Goal: Information Seeking & Learning: Check status

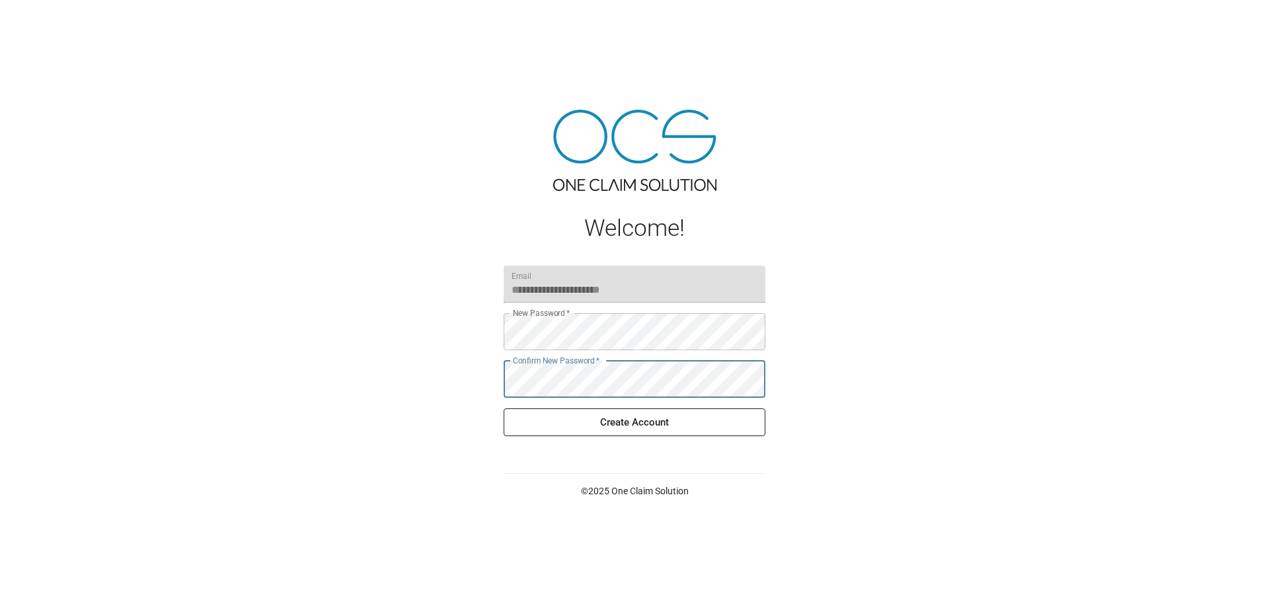
click at [636, 414] on button "Create Account" at bounding box center [635, 422] width 262 height 28
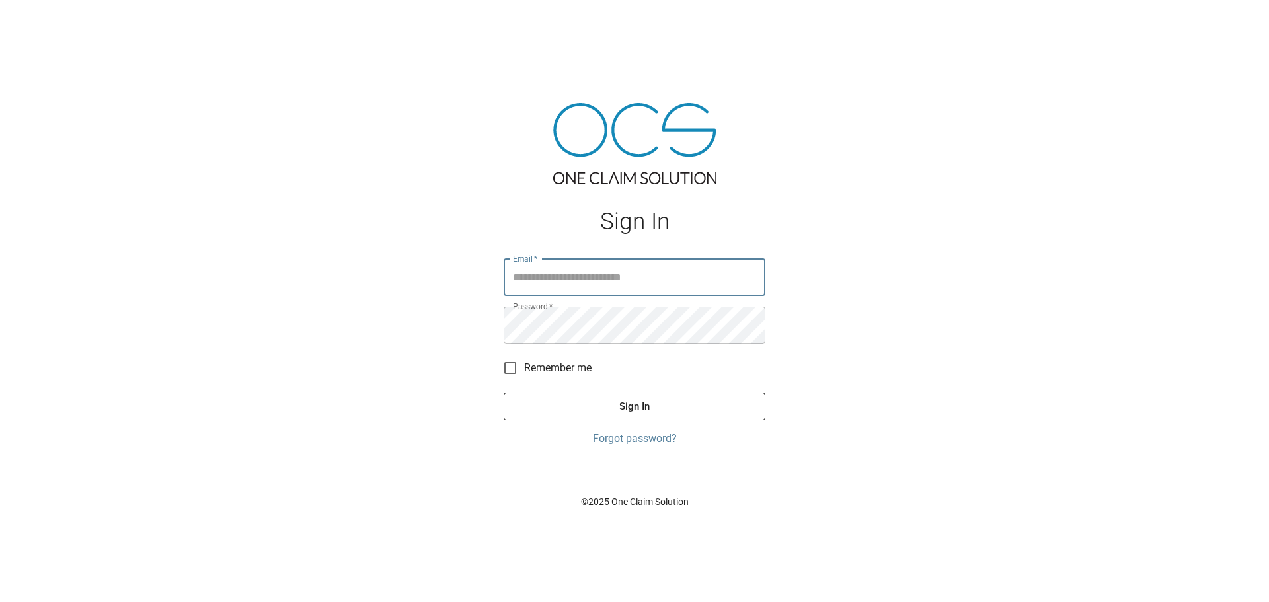
click at [602, 274] on input "Email   *" at bounding box center [635, 277] width 262 height 37
type input "**********"
click at [644, 399] on button "Sign In" at bounding box center [635, 407] width 262 height 28
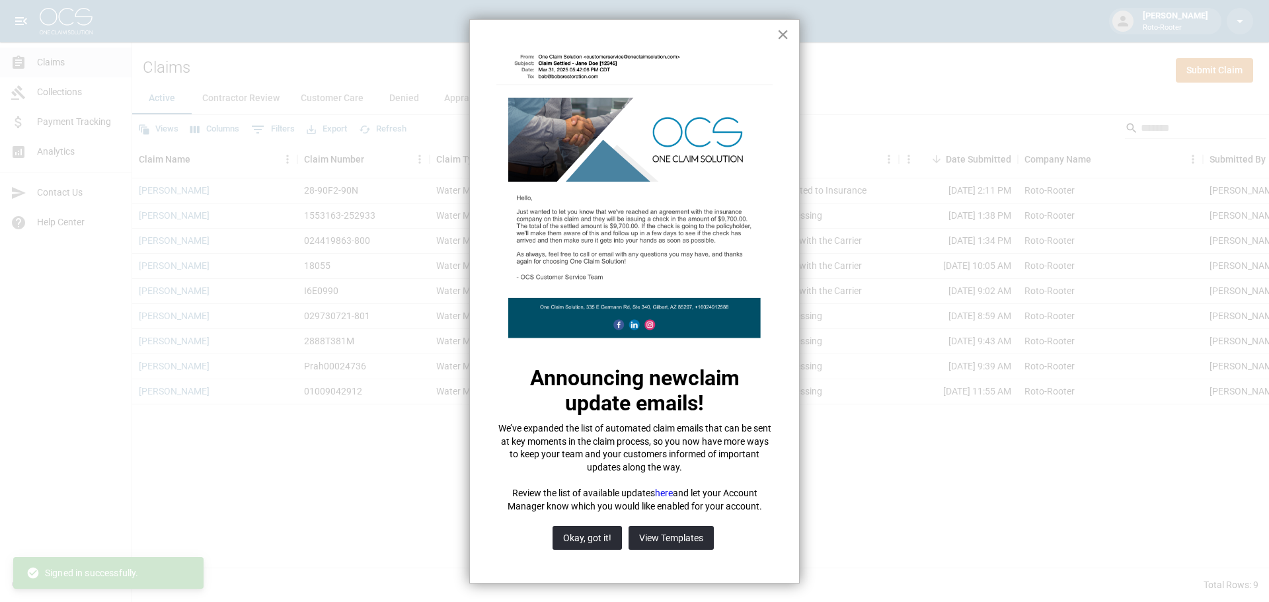
click at [785, 34] on button "×" at bounding box center [782, 34] width 13 height 21
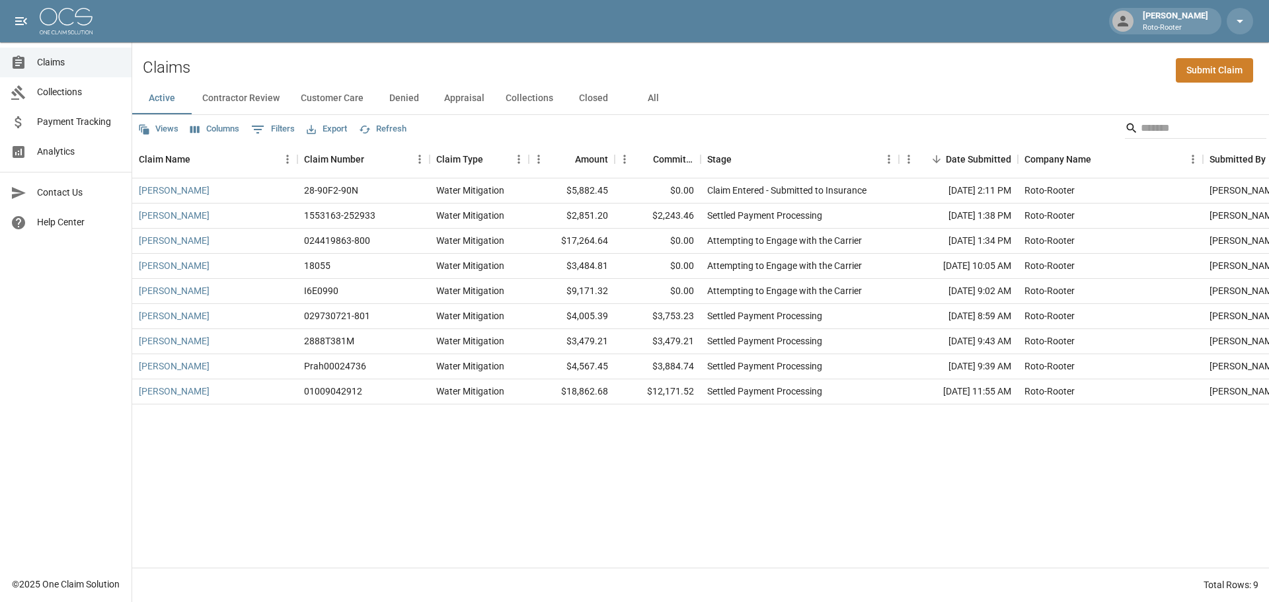
click at [92, 125] on span "Payment Tracking" at bounding box center [79, 122] width 84 height 14
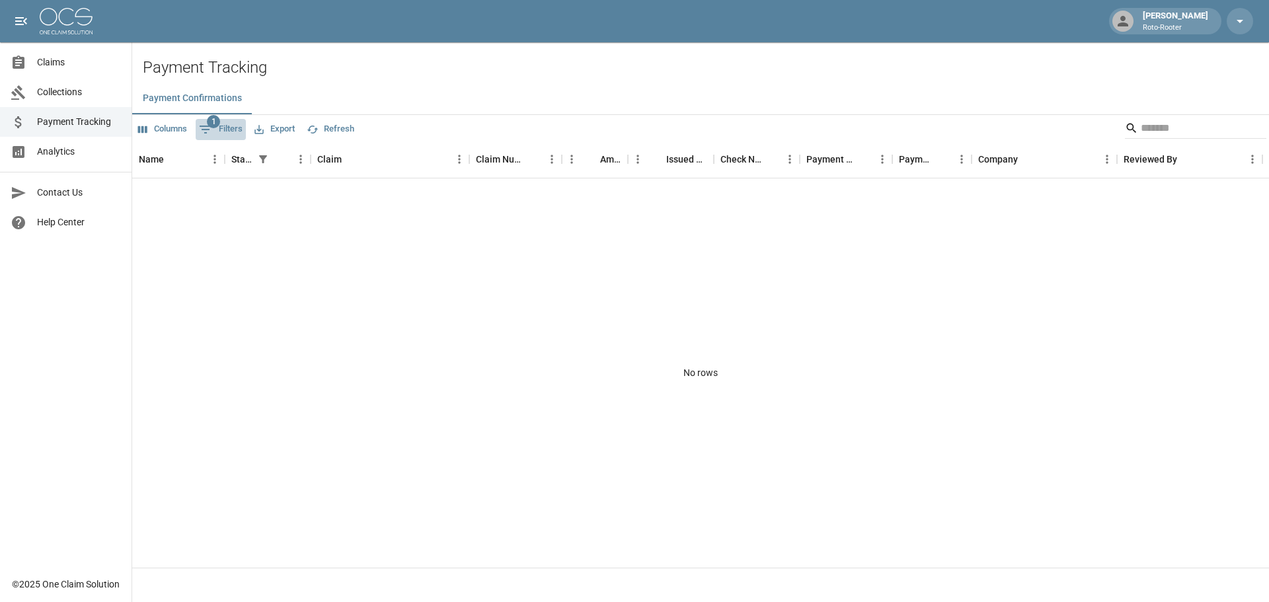
click at [209, 126] on span "1" at bounding box center [213, 121] width 13 height 13
select select "******"
select select "**********"
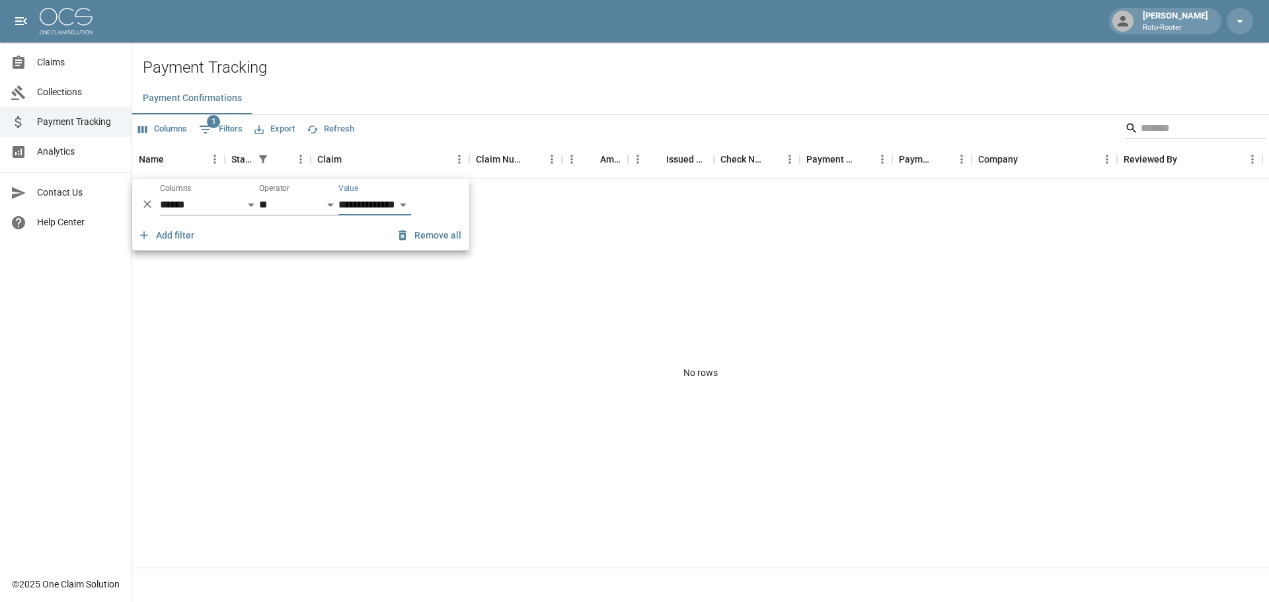
click at [369, 204] on select "**********" at bounding box center [374, 204] width 73 height 21
click at [269, 202] on select "** ****** *********" at bounding box center [298, 204] width 79 height 21
click at [206, 196] on select "**********" at bounding box center [209, 204] width 99 height 21
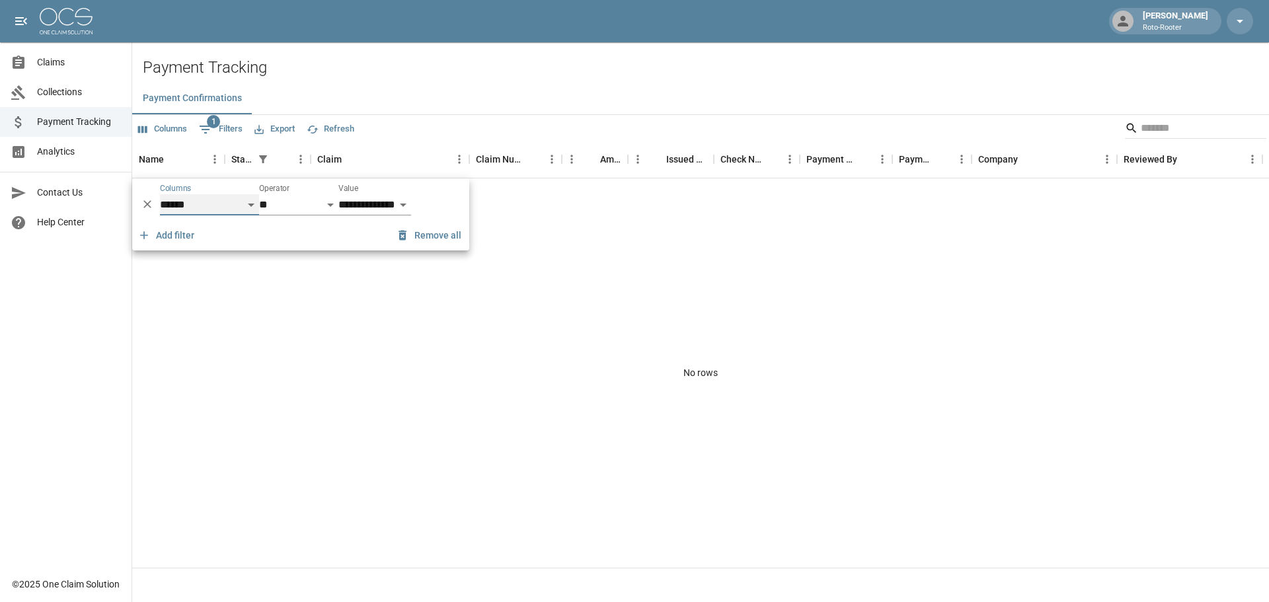
select select "**********"
click at [160, 194] on select "**********" at bounding box center [209, 204] width 99 height 21
select select "********"
click at [286, 289] on div "No rows" at bounding box center [700, 372] width 1137 height 389
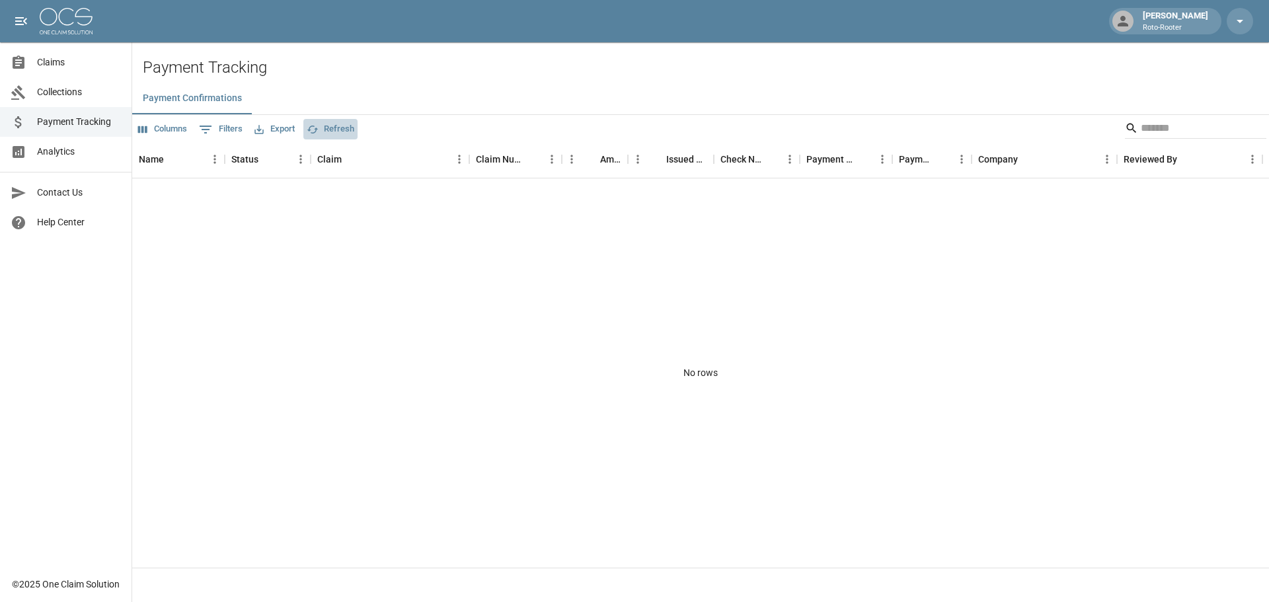
click at [340, 123] on button "Refresh" at bounding box center [330, 129] width 54 height 20
click at [48, 88] on span "Collections" at bounding box center [79, 92] width 84 height 14
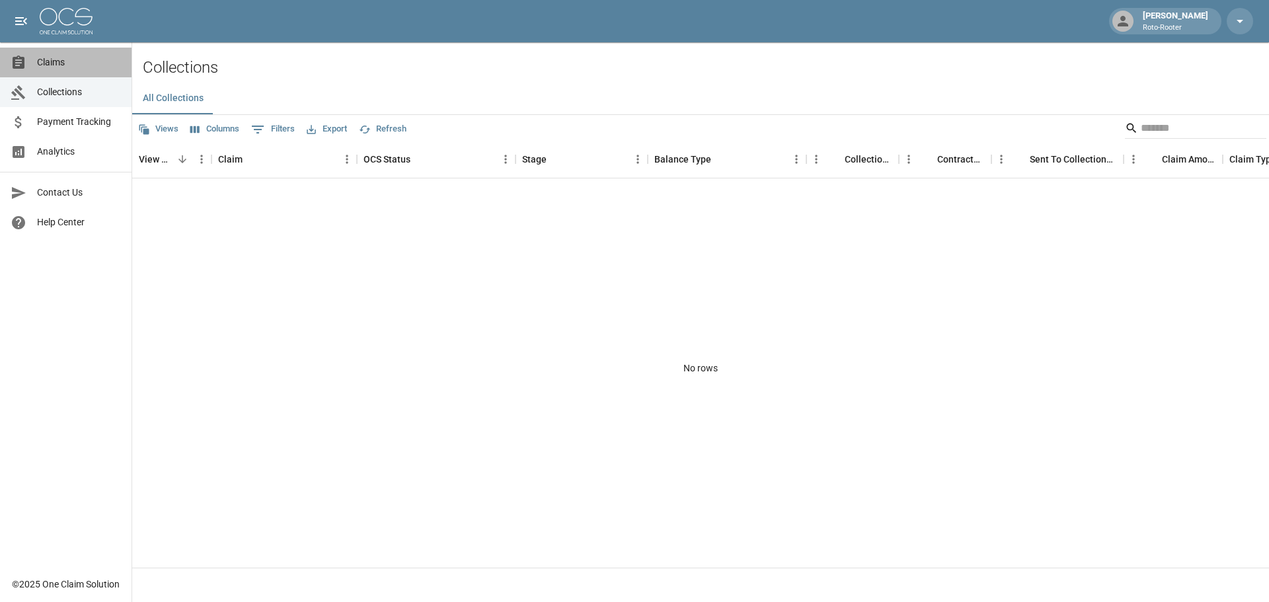
click at [52, 69] on span "Claims" at bounding box center [79, 63] width 84 height 14
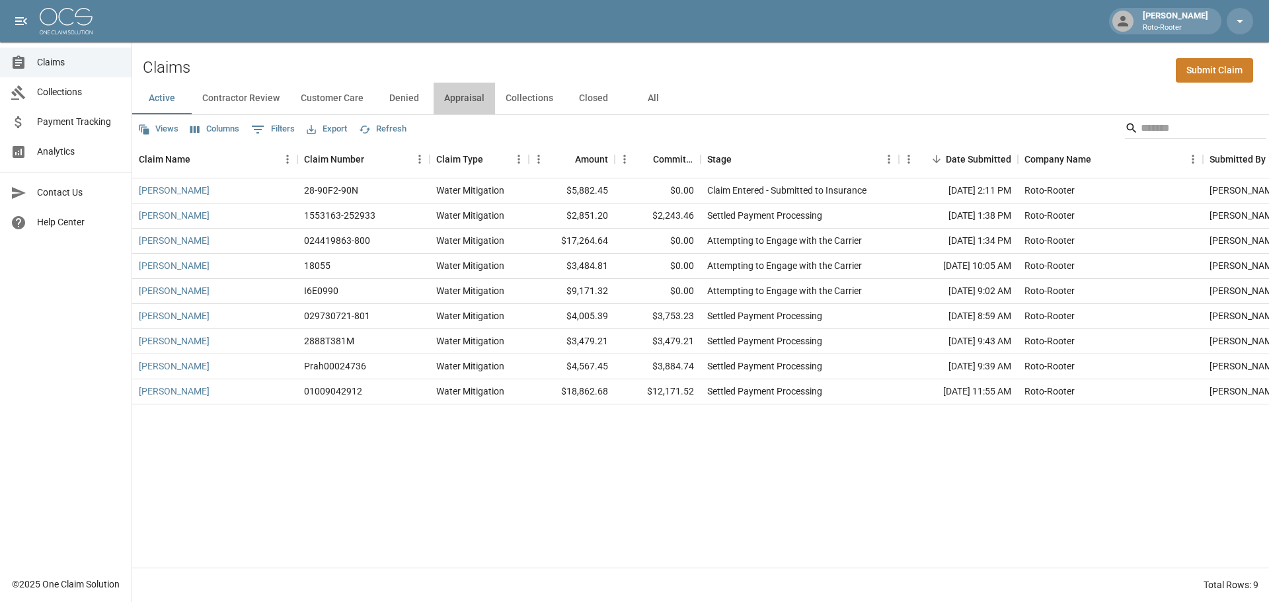
click at [469, 100] on button "Appraisal" at bounding box center [463, 99] width 61 height 32
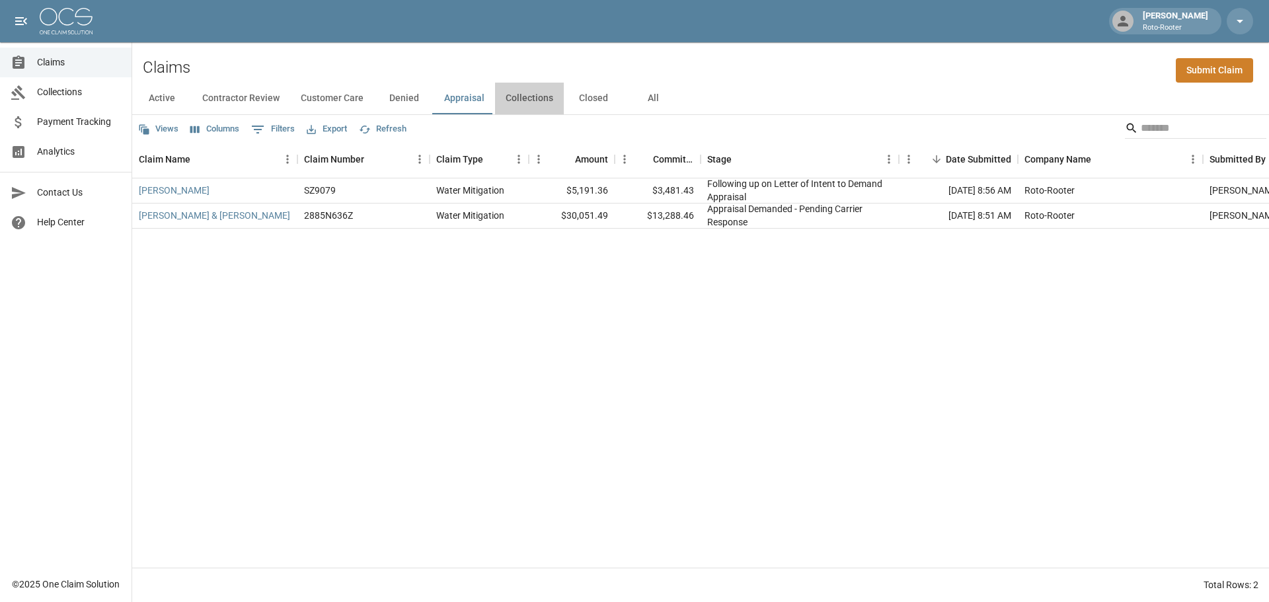
click at [531, 96] on button "Collections" at bounding box center [529, 99] width 69 height 32
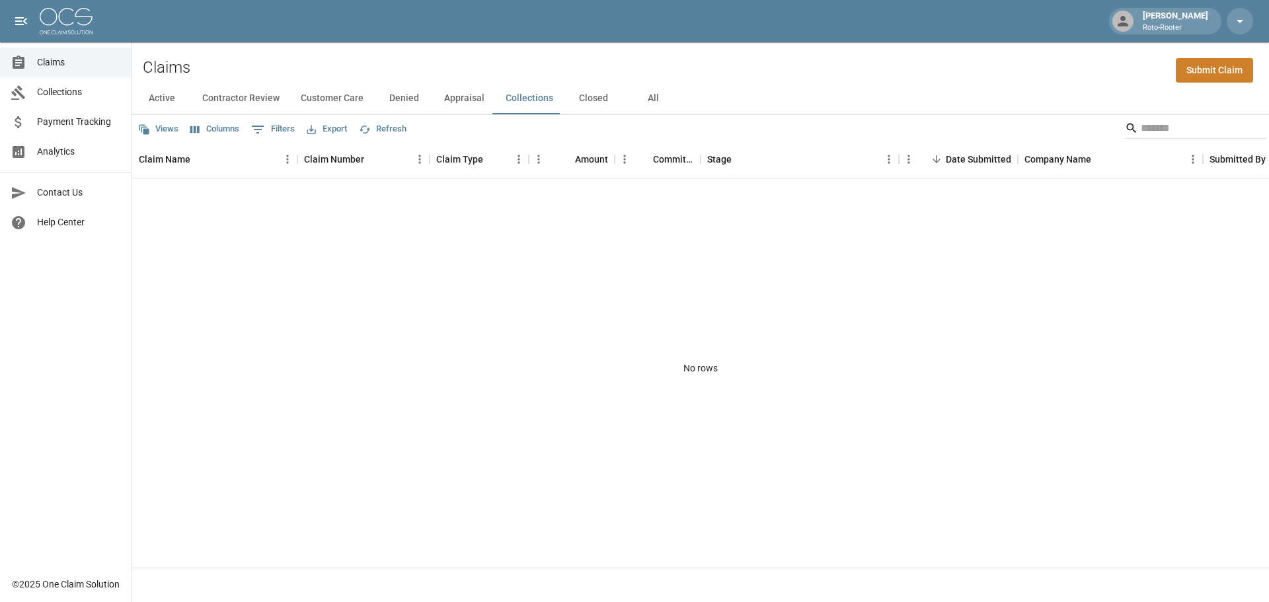
click at [580, 95] on button "Closed" at bounding box center [593, 99] width 59 height 32
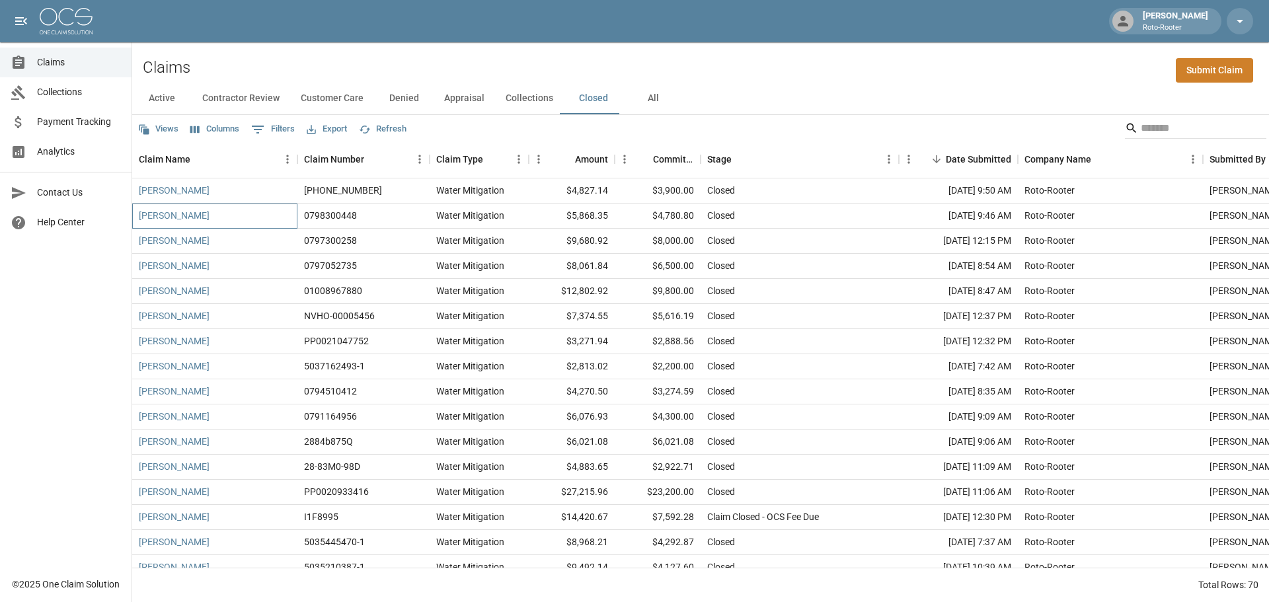
click at [278, 218] on div "Pam Anderson" at bounding box center [214, 216] width 165 height 25
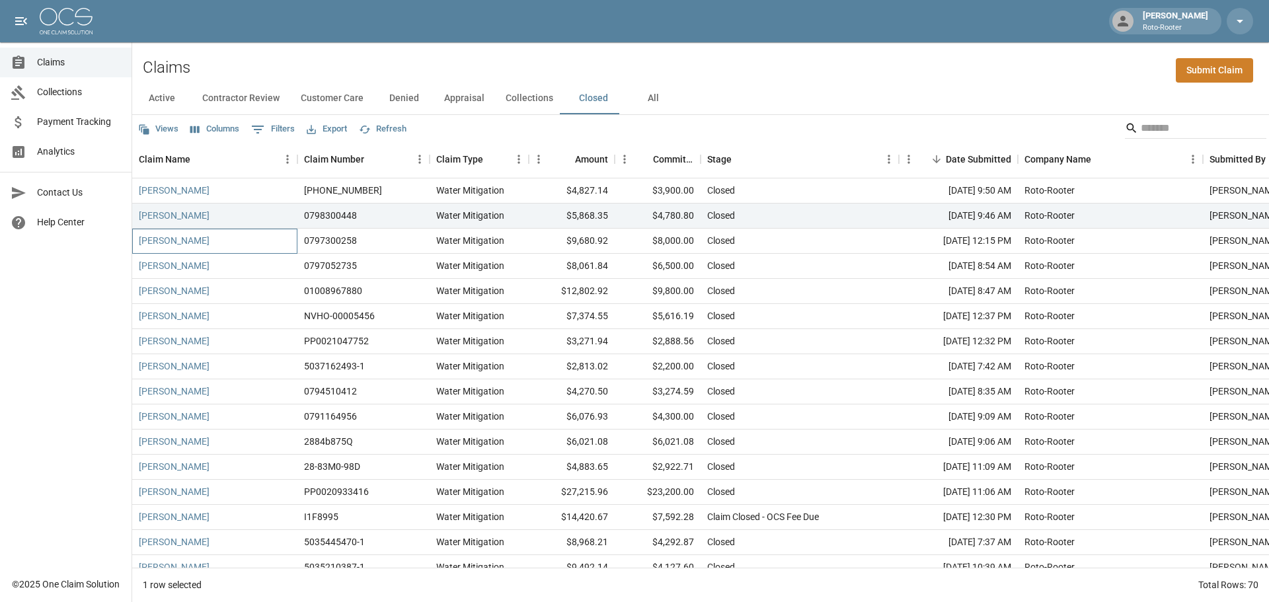
click at [276, 239] on div "O'Keefe, Oscar" at bounding box center [214, 241] width 165 height 25
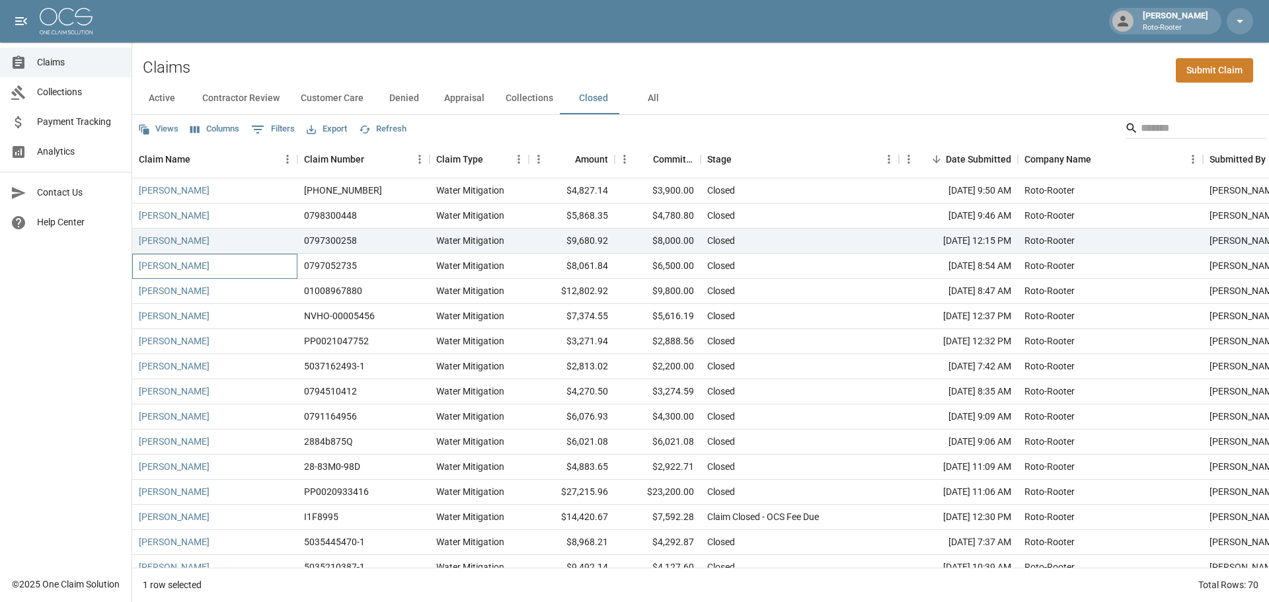
click at [234, 266] on div "Cynthia Murdoch" at bounding box center [214, 266] width 165 height 25
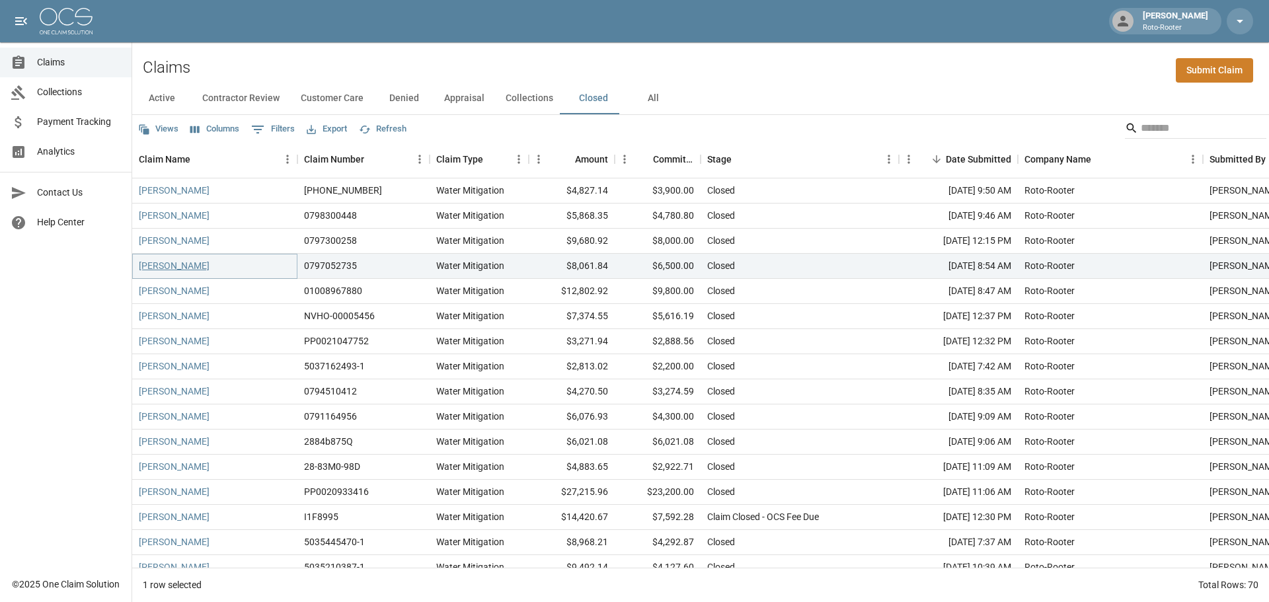
click at [188, 268] on link "Cynthia Murdoch" at bounding box center [174, 265] width 71 height 13
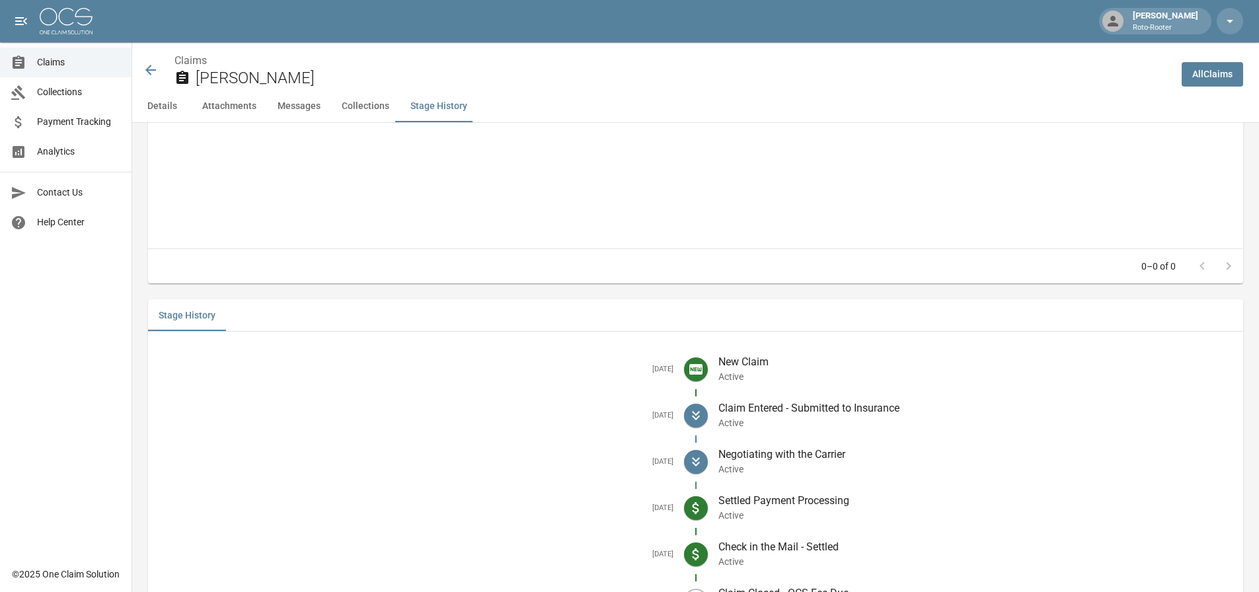
scroll to position [1690, 0]
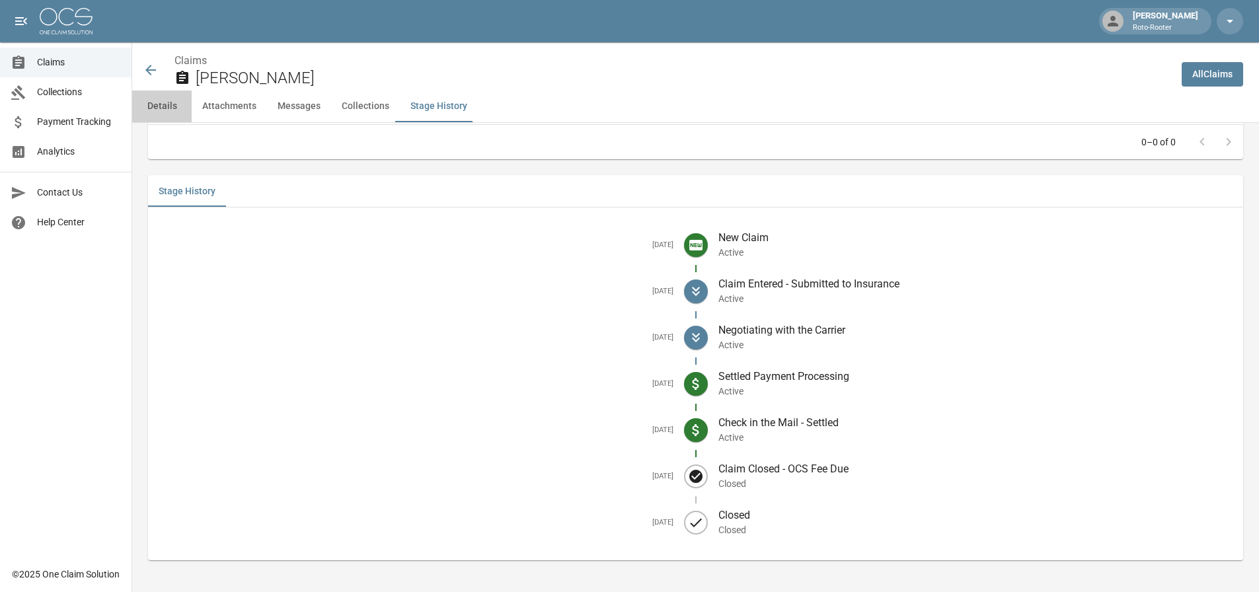
click at [161, 108] on button "Details" at bounding box center [161, 107] width 59 height 32
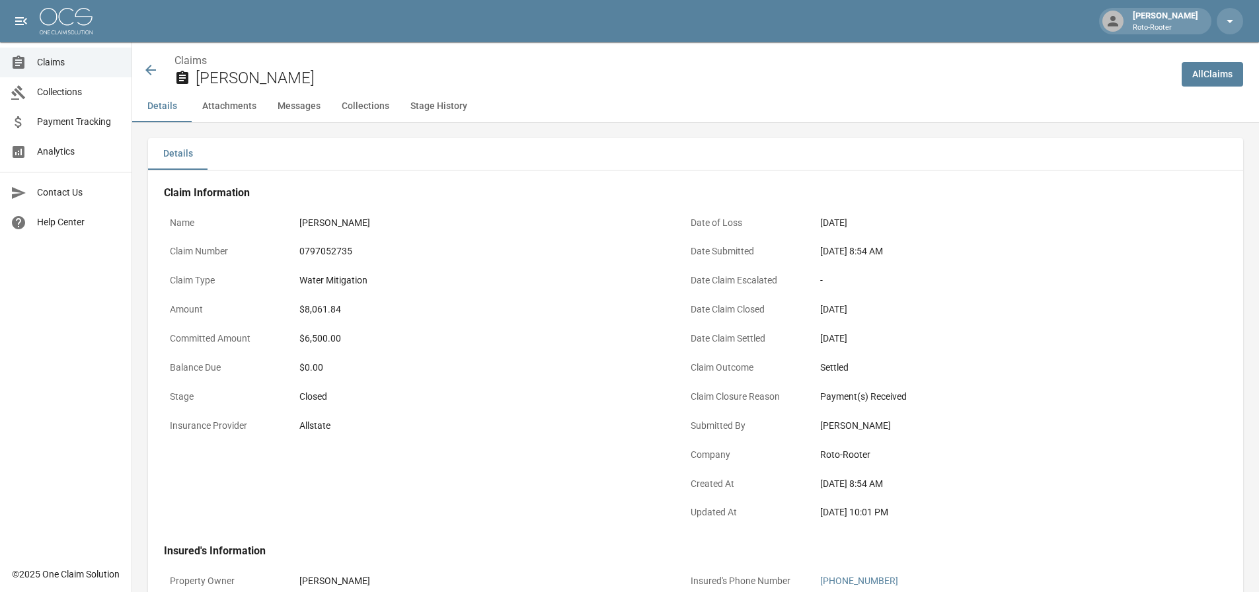
scroll to position [0, 0]
click at [157, 69] on icon at bounding box center [151, 70] width 16 height 16
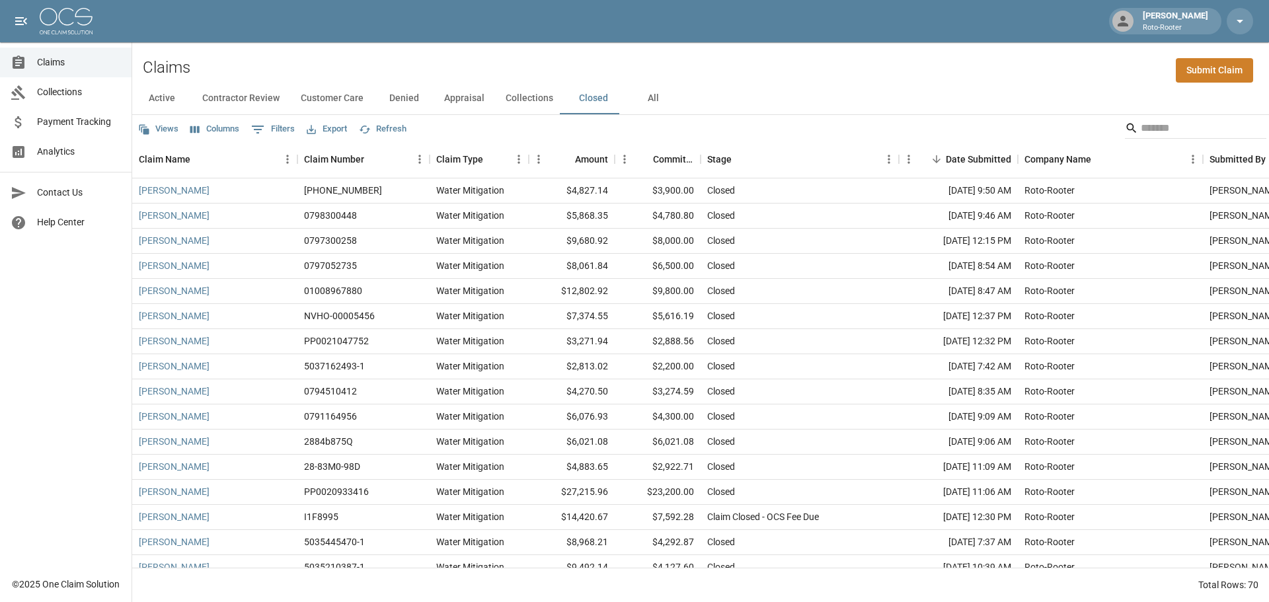
click at [170, 105] on button "Active" at bounding box center [161, 99] width 59 height 32
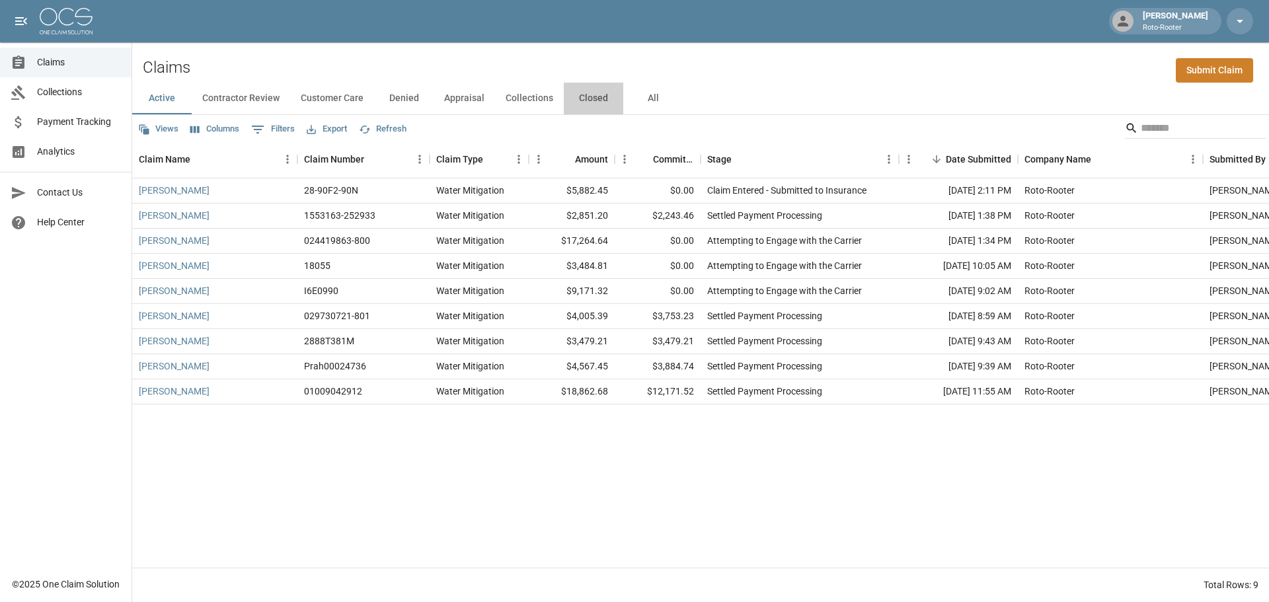
click at [599, 100] on button "Closed" at bounding box center [593, 99] width 59 height 32
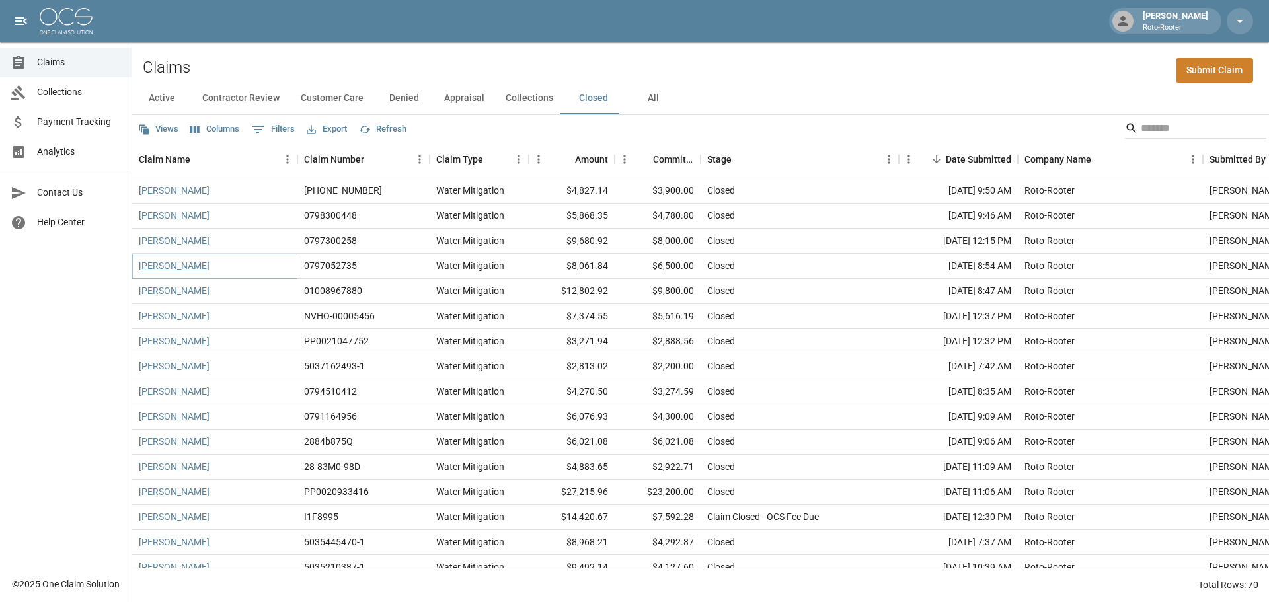
click at [174, 269] on link "Cynthia Murdoch" at bounding box center [174, 265] width 71 height 13
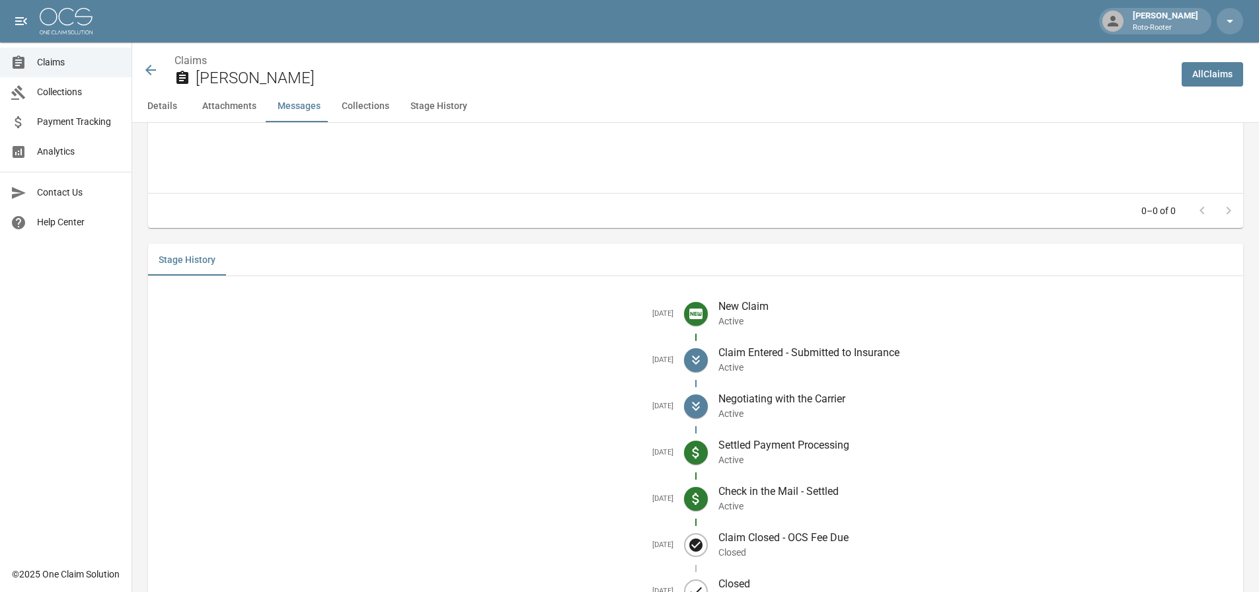
scroll to position [1690, 0]
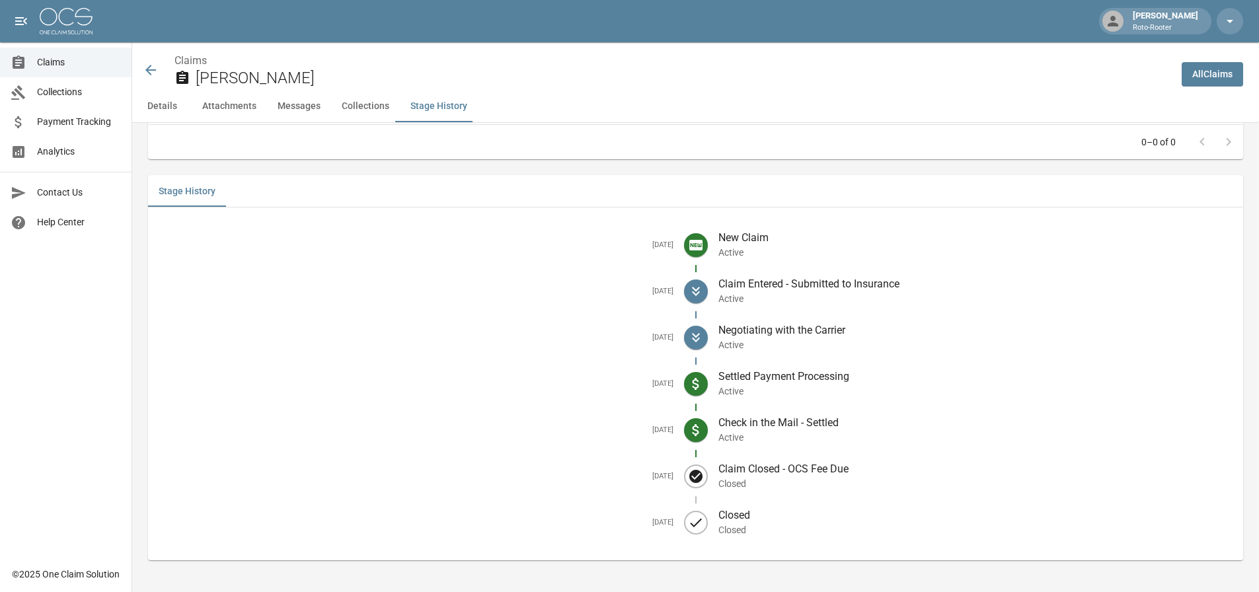
click at [81, 131] on link "Payment Tracking" at bounding box center [65, 122] width 131 height 30
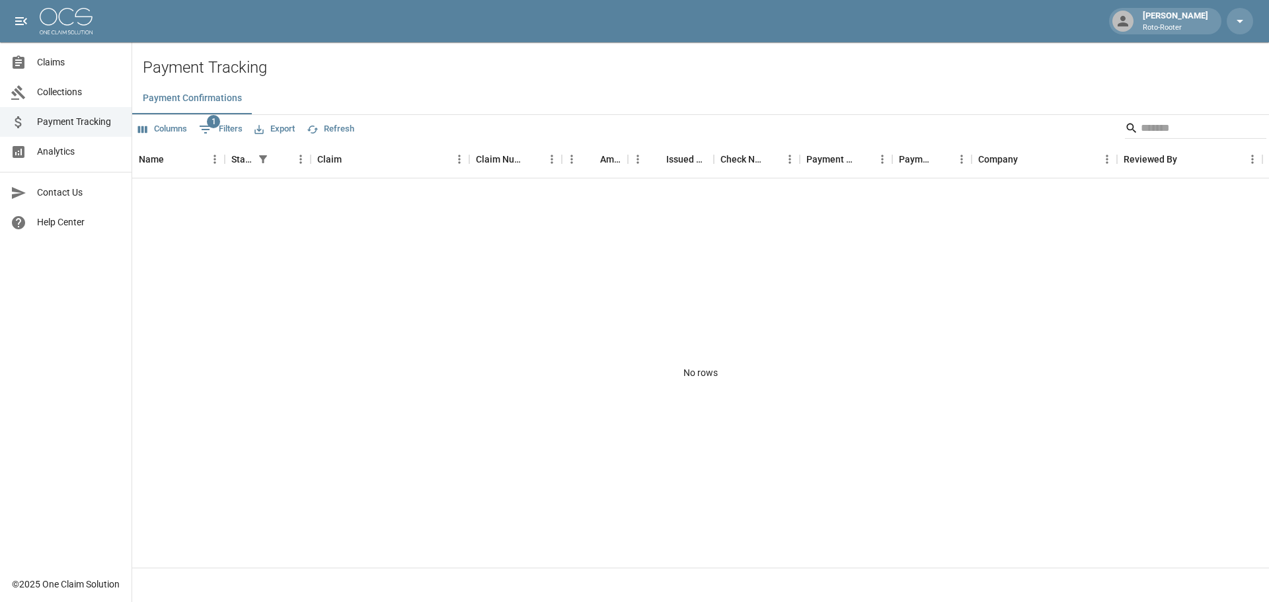
click at [222, 125] on button "1 Filters" at bounding box center [221, 129] width 50 height 21
select select "******"
select select "**********"
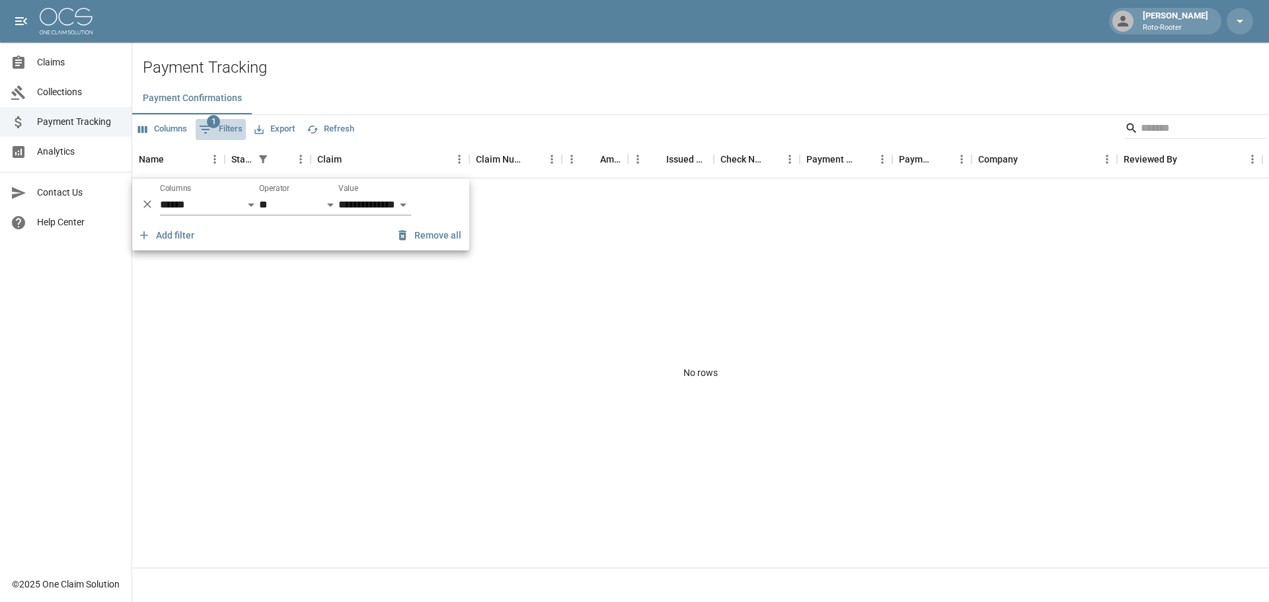
click at [222, 125] on button "1 Filters" at bounding box center [221, 129] width 50 height 21
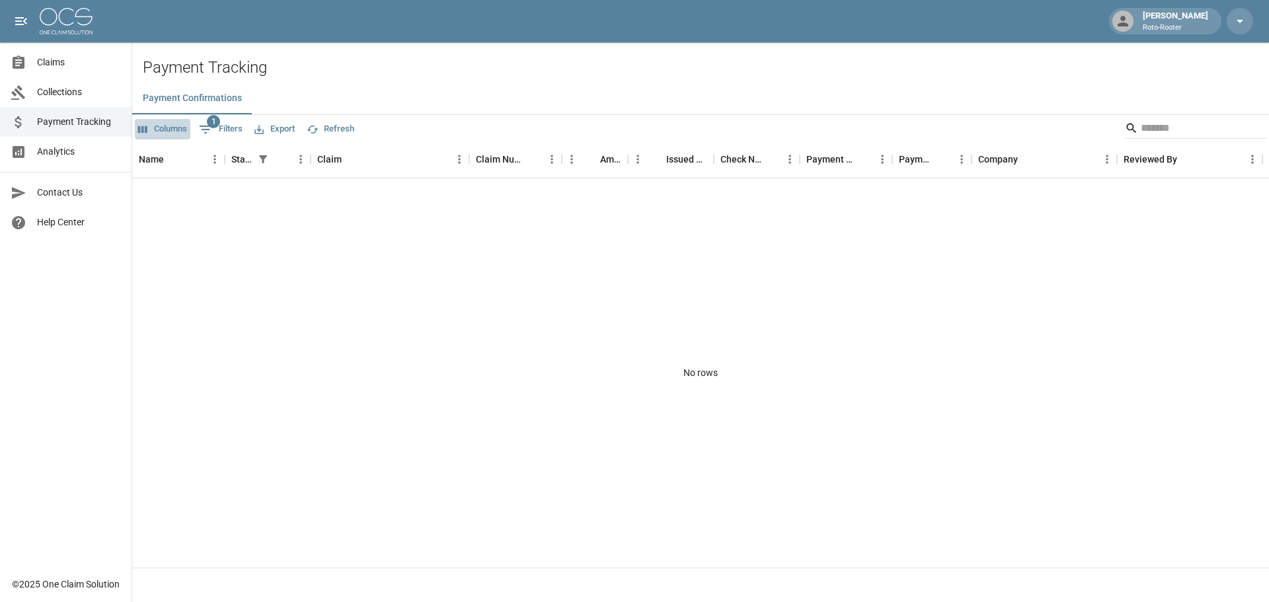
click at [136, 126] on button "Columns" at bounding box center [163, 129] width 56 height 20
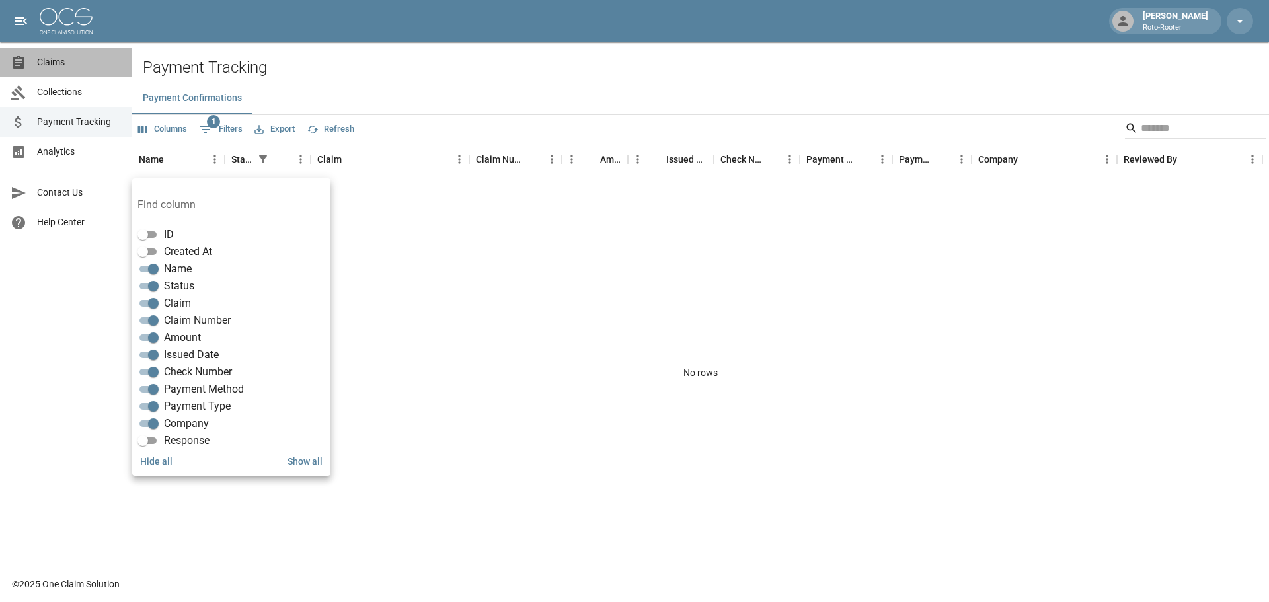
click at [51, 68] on span "Claims" at bounding box center [79, 63] width 84 height 14
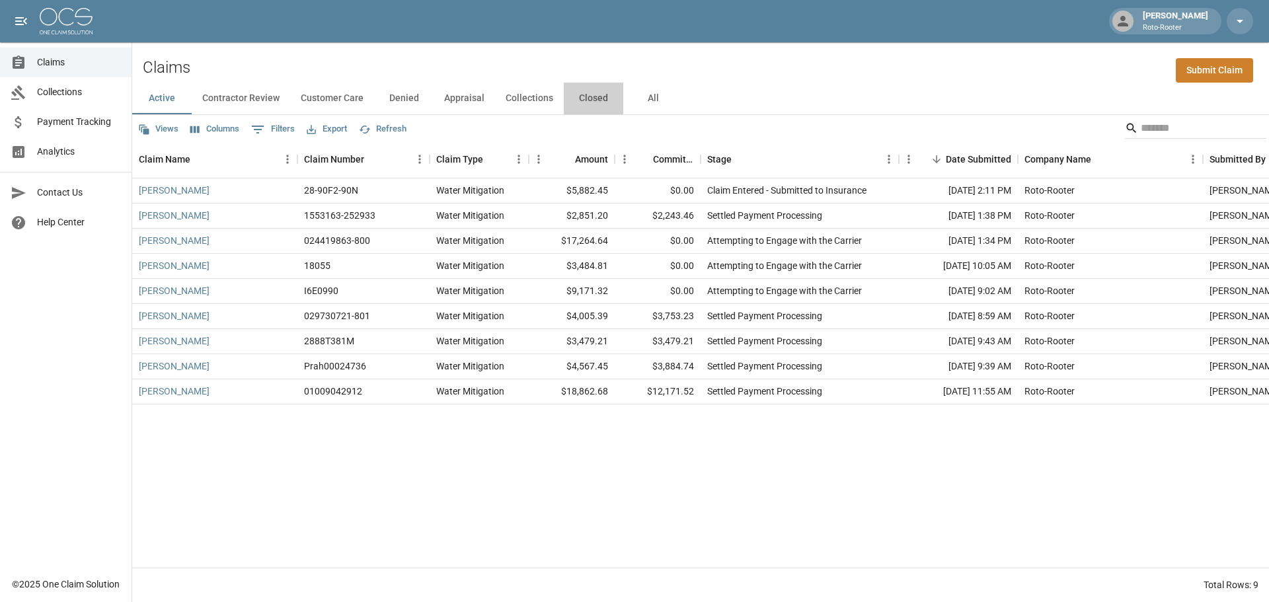
click at [593, 98] on button "Closed" at bounding box center [593, 99] width 59 height 32
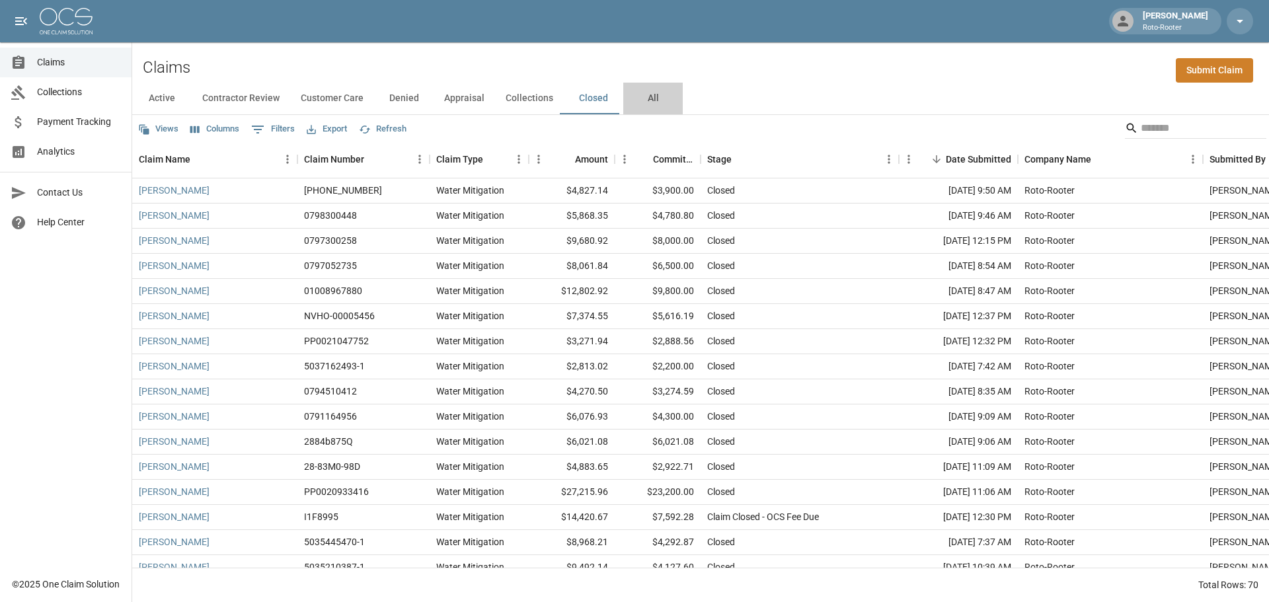
click at [644, 98] on button "All" at bounding box center [652, 99] width 59 height 32
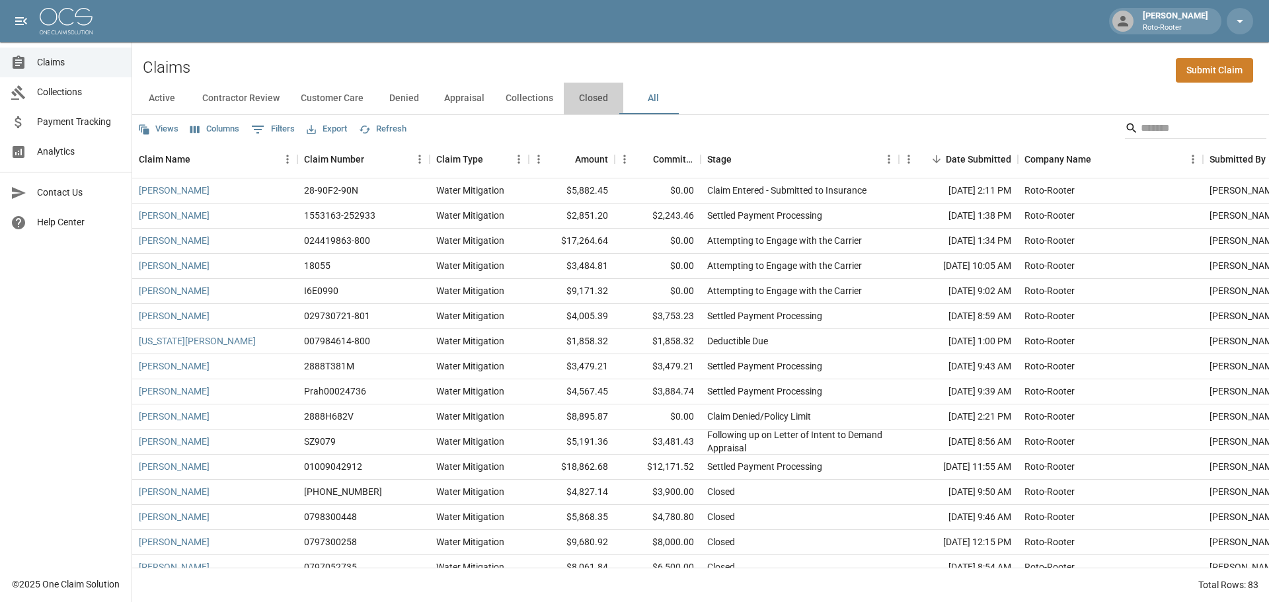
click at [598, 100] on button "Closed" at bounding box center [593, 99] width 59 height 32
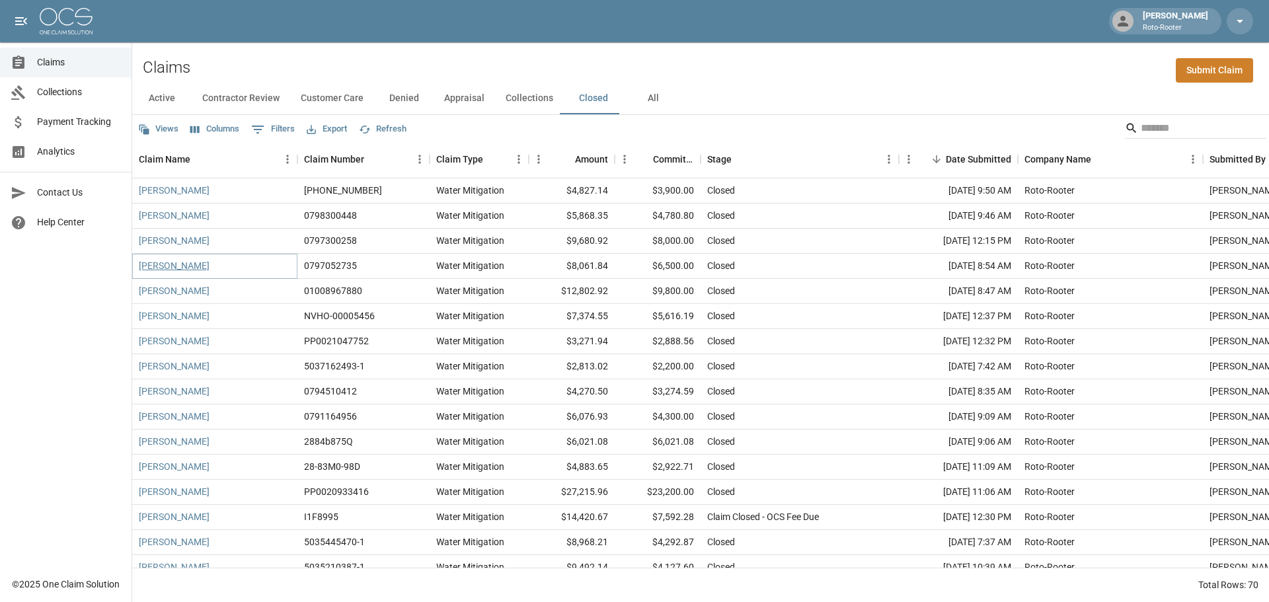
click at [200, 271] on link "Cynthia Murdoch" at bounding box center [174, 265] width 71 height 13
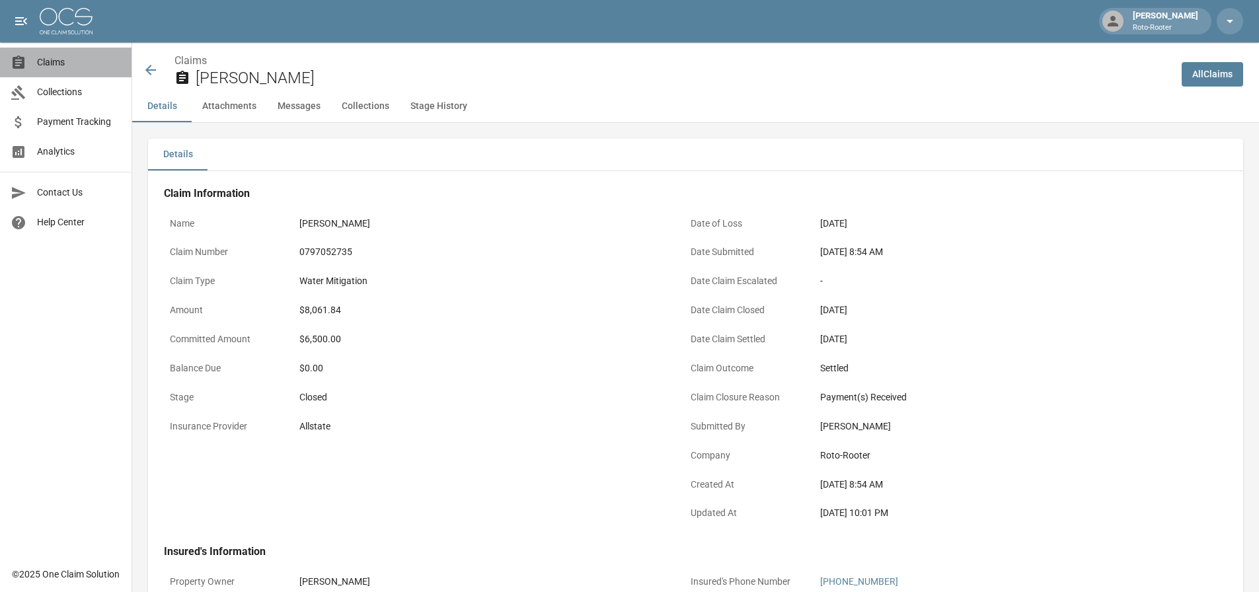
click at [65, 61] on span "Claims" at bounding box center [79, 63] width 84 height 14
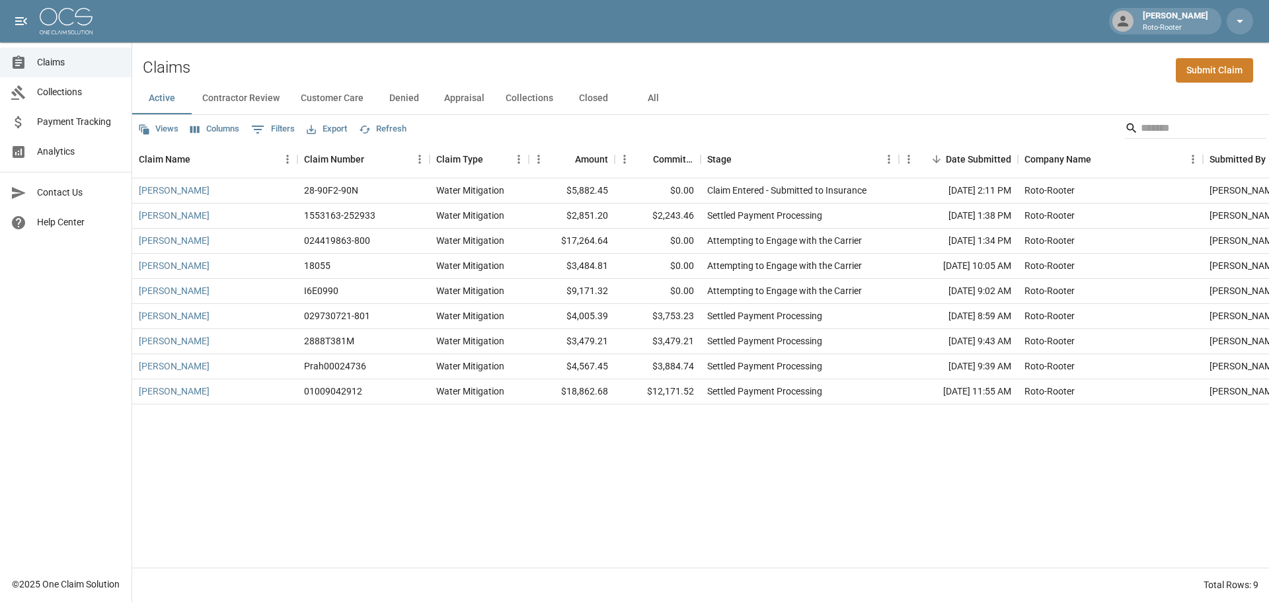
click at [592, 98] on button "Closed" at bounding box center [593, 99] width 59 height 32
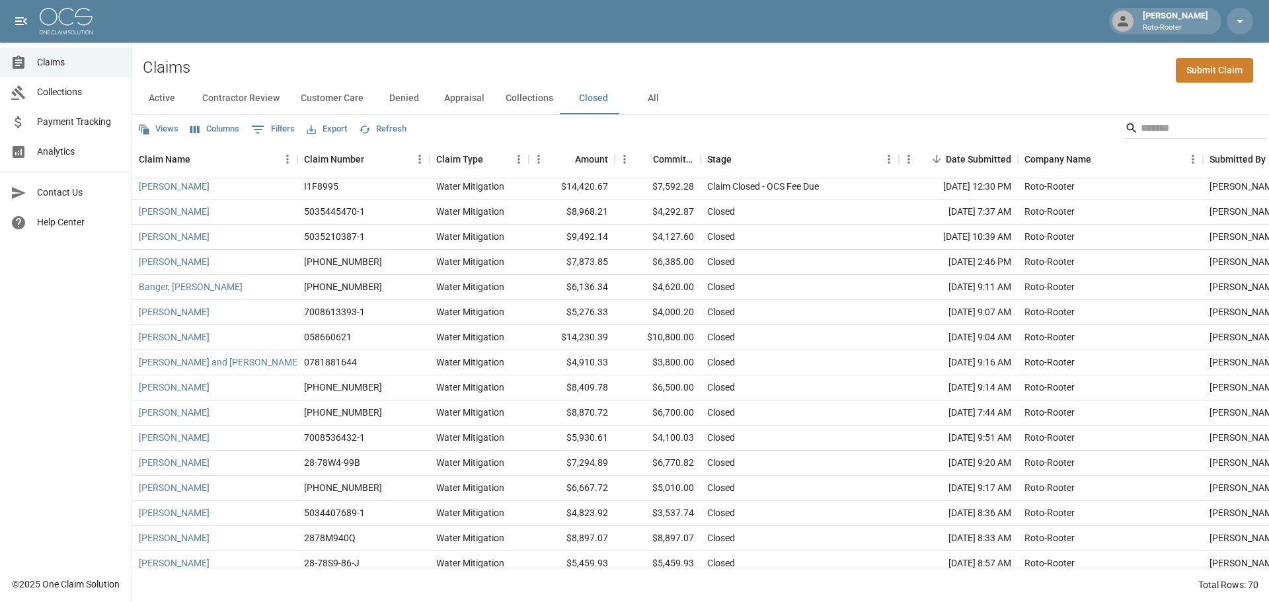
scroll to position [529, 0]
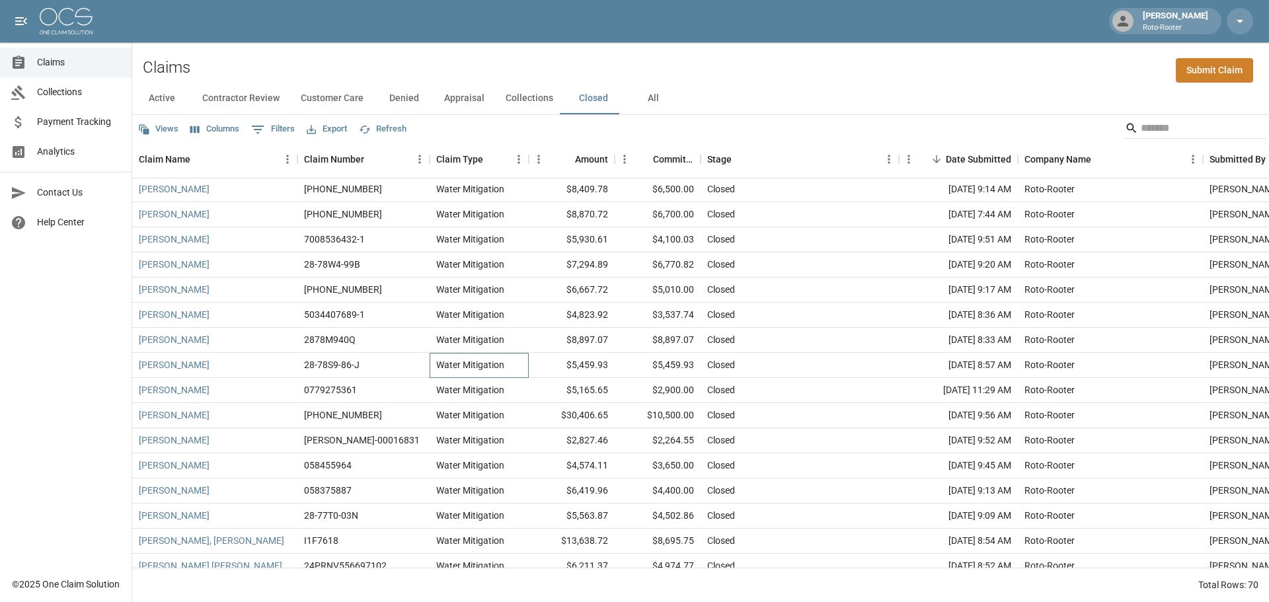
click at [449, 361] on div "Water Mitigation" at bounding box center [470, 364] width 68 height 13
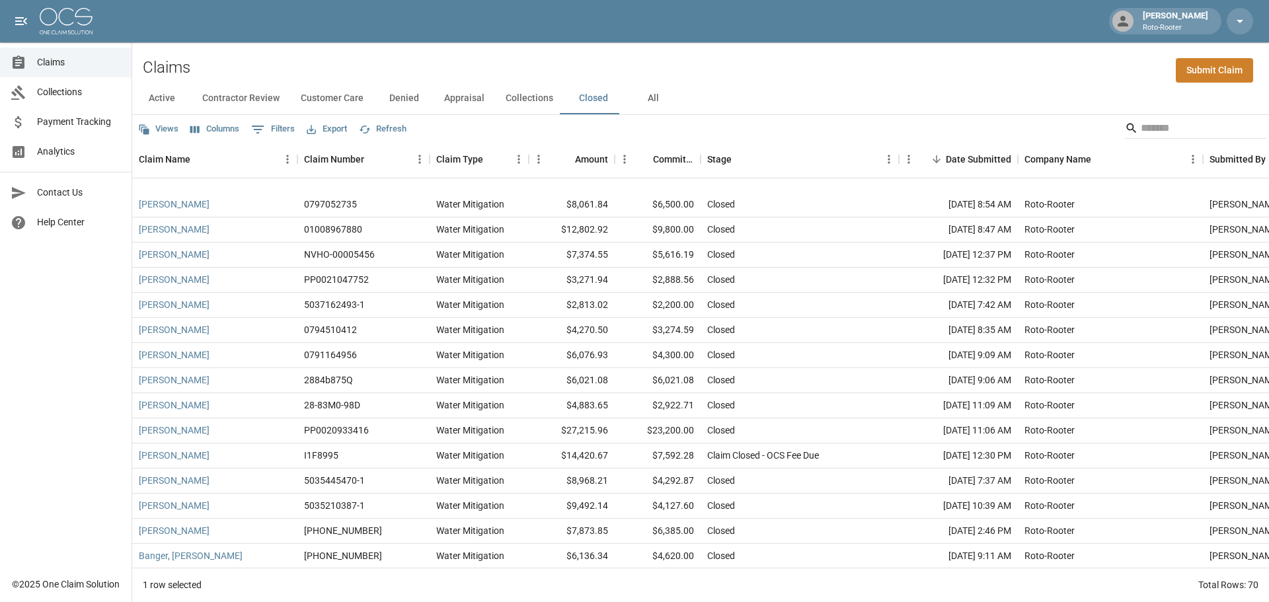
scroll to position [0, 0]
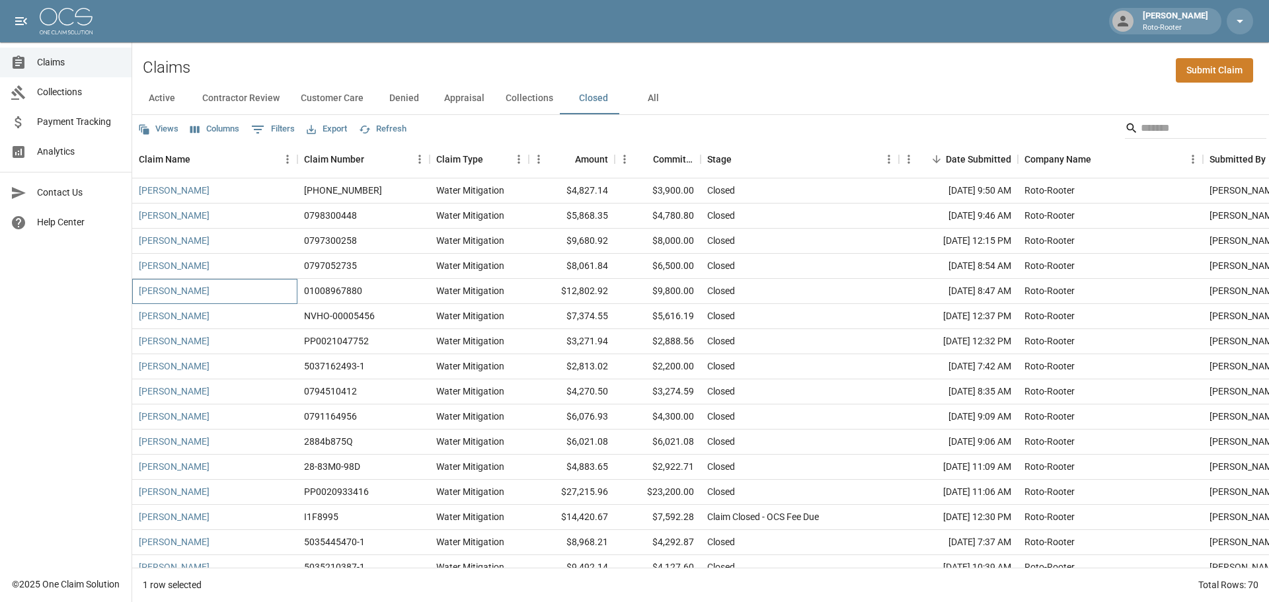
click at [233, 279] on div "Concepcion, Victor" at bounding box center [214, 291] width 165 height 25
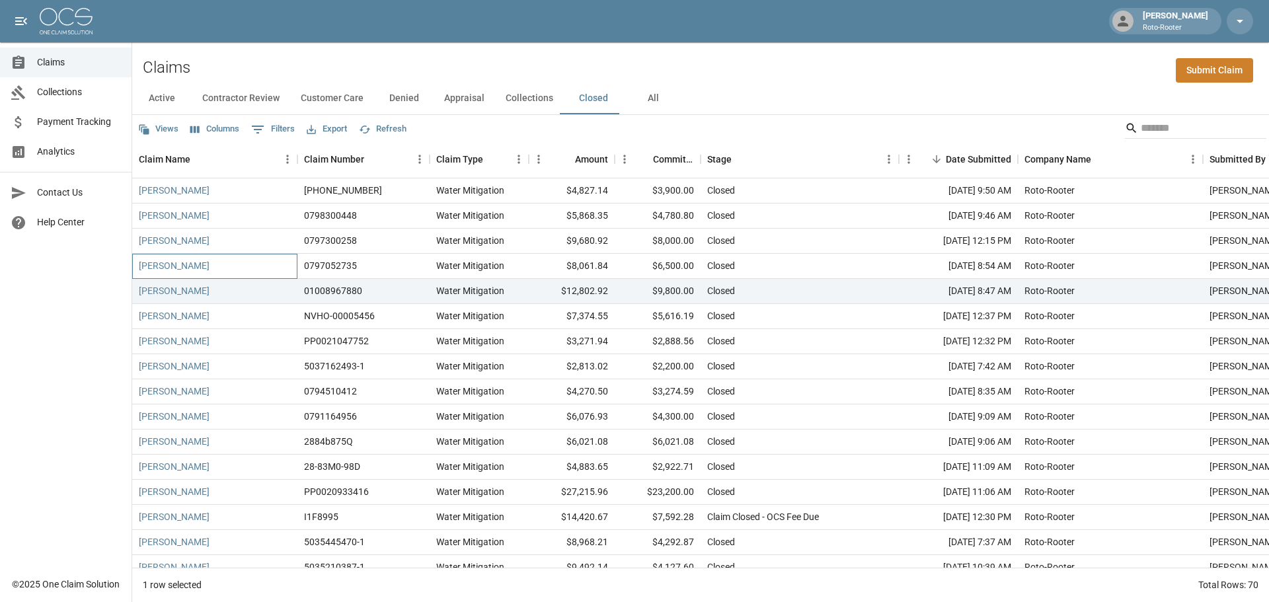
click at [239, 272] on div "Cynthia Murdoch" at bounding box center [214, 266] width 165 height 25
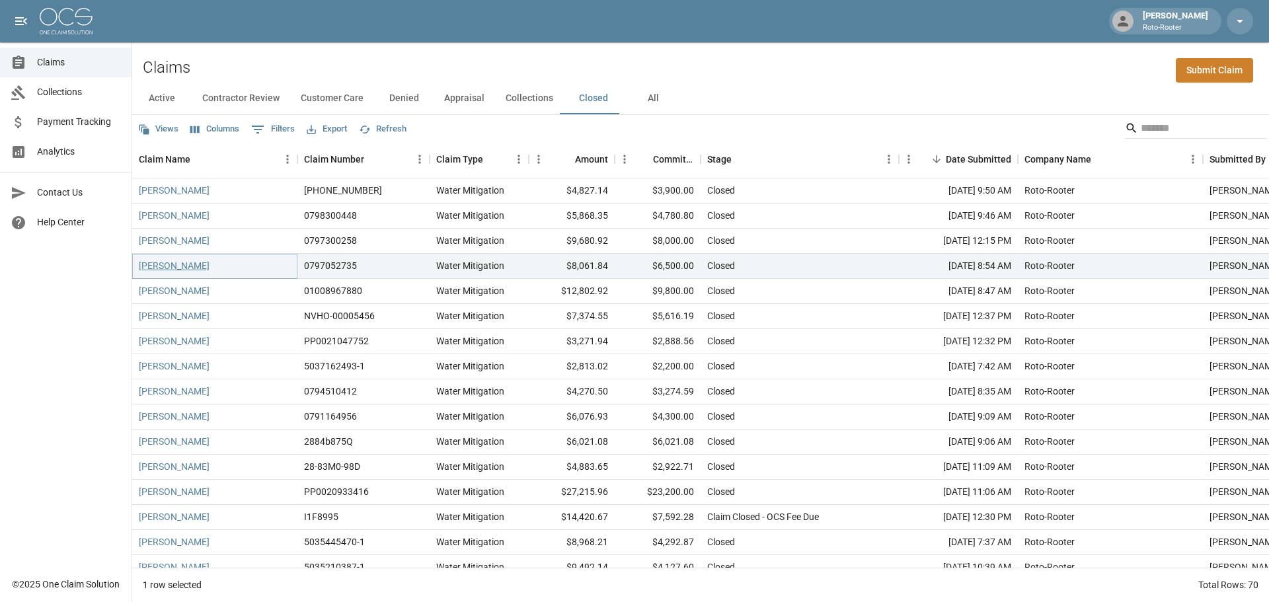
click at [184, 268] on link "Cynthia Murdoch" at bounding box center [174, 265] width 71 height 13
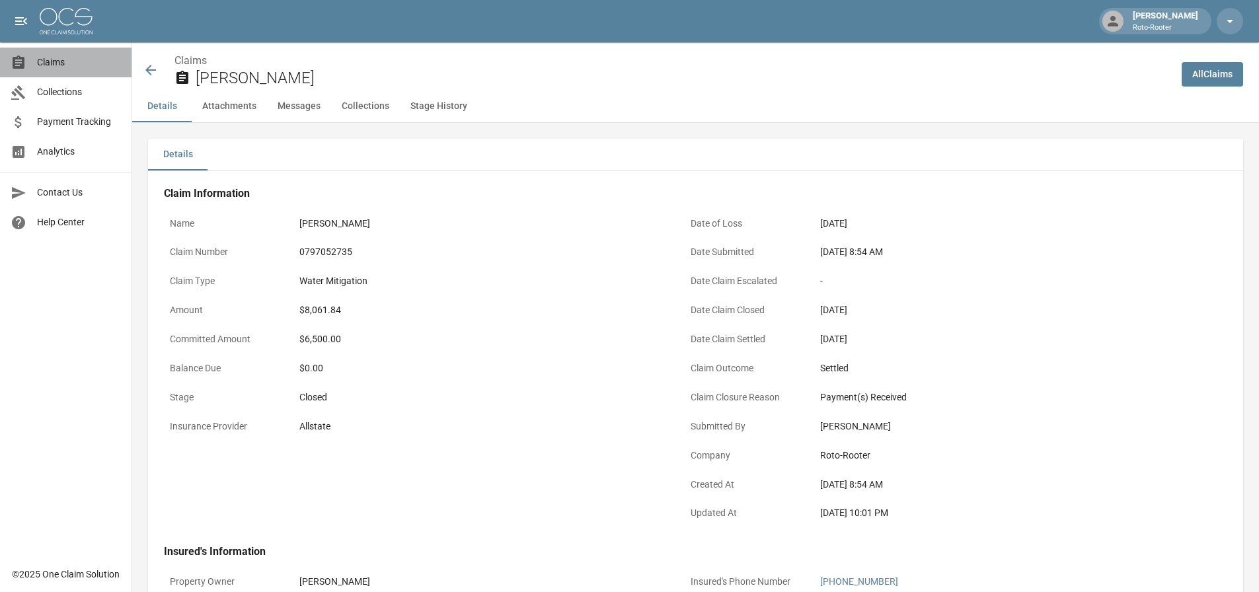
click at [85, 55] on link "Claims" at bounding box center [65, 63] width 131 height 30
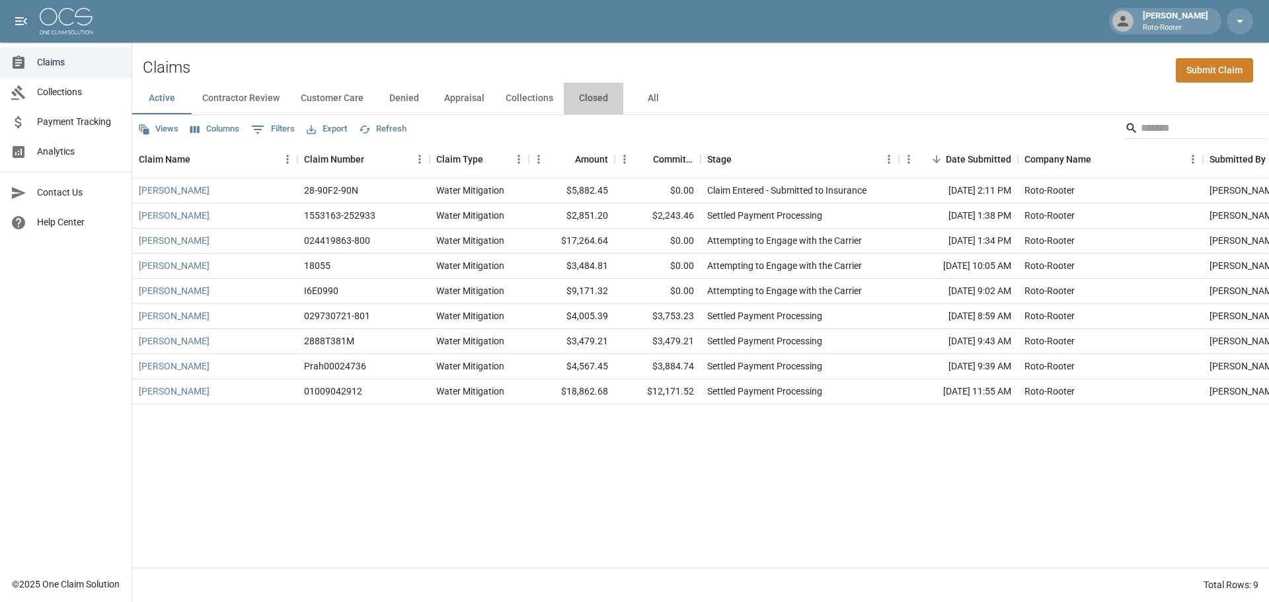
click at [591, 102] on button "Closed" at bounding box center [593, 99] width 59 height 32
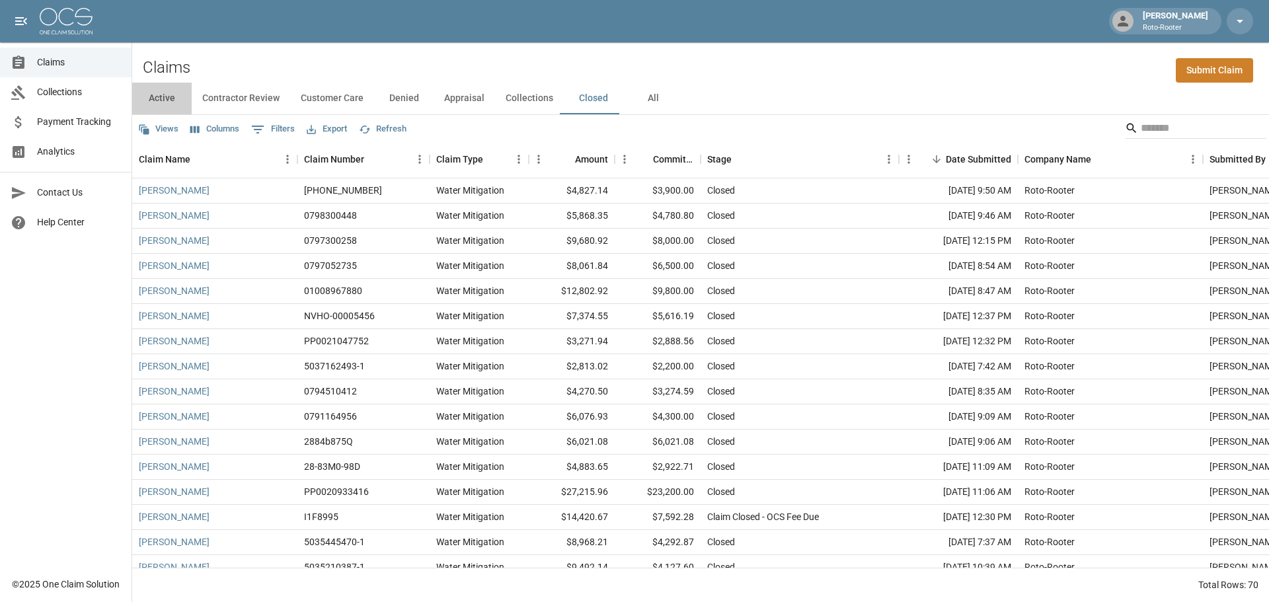
click at [167, 99] on button "Active" at bounding box center [161, 99] width 59 height 32
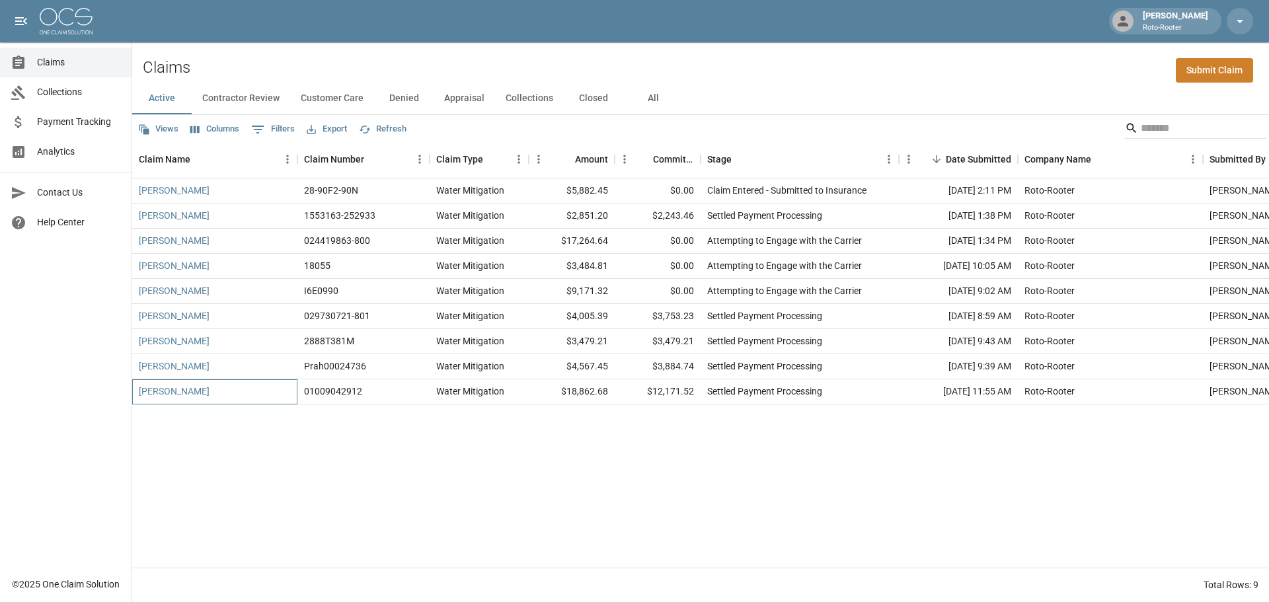
click at [219, 397] on div "Carol Ramirez" at bounding box center [214, 391] width 165 height 25
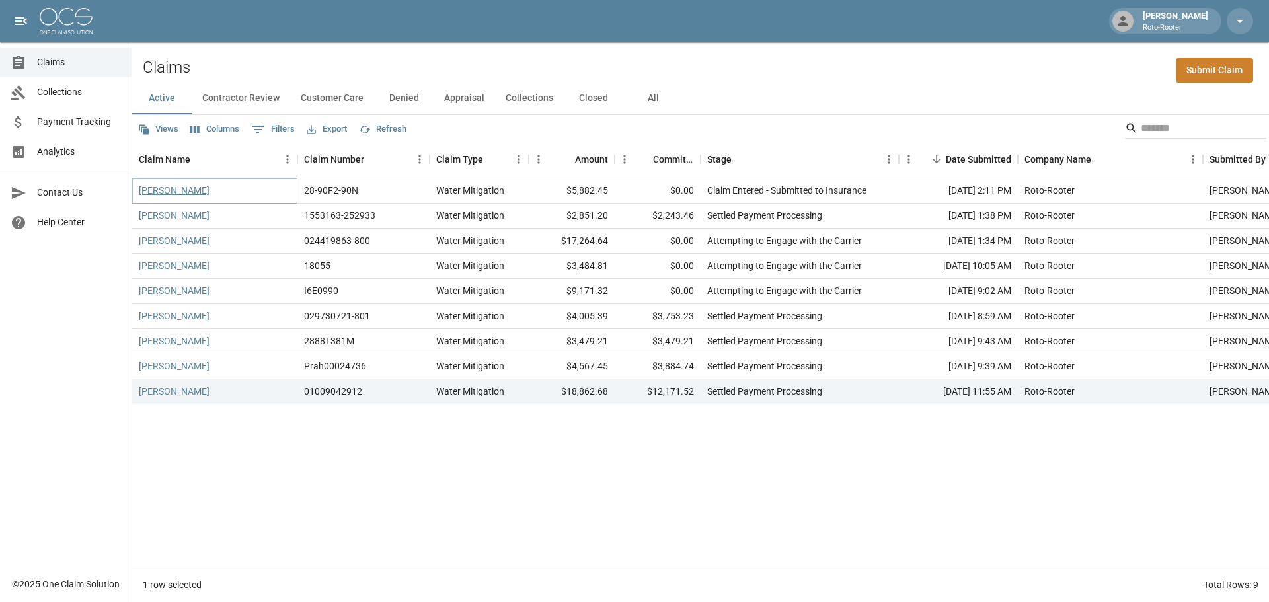
click at [157, 186] on link "Mike Martorano" at bounding box center [174, 190] width 71 height 13
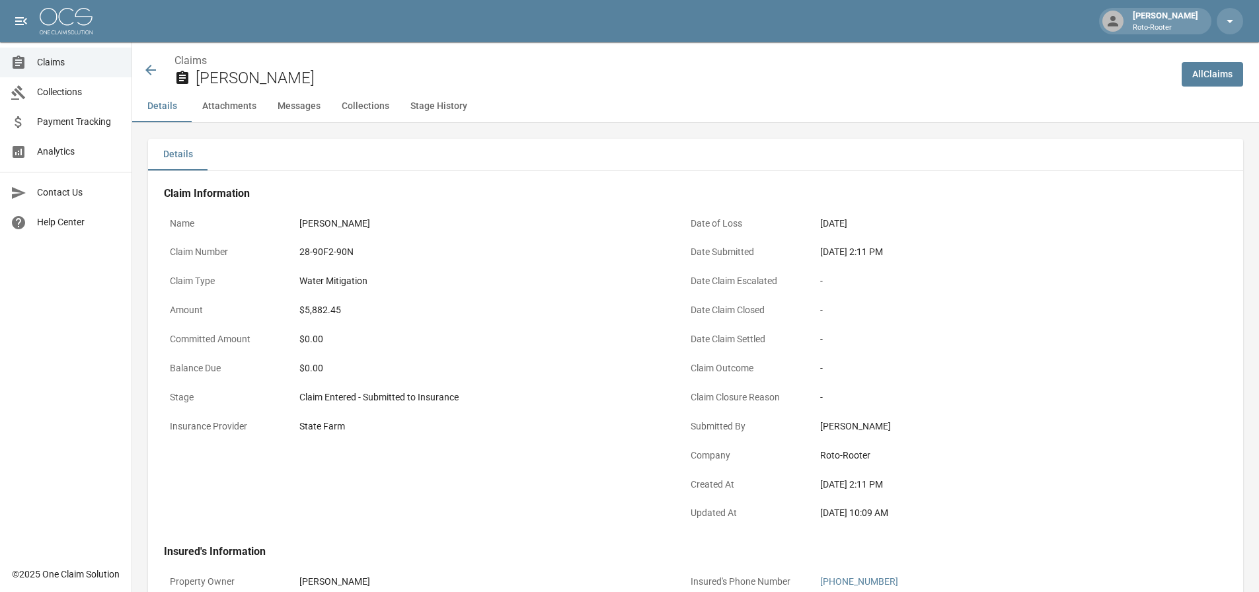
click at [142, 75] on div "Claims Mike Martorano" at bounding box center [651, 66] width 1039 height 48
click at [153, 67] on icon at bounding box center [151, 70] width 16 height 16
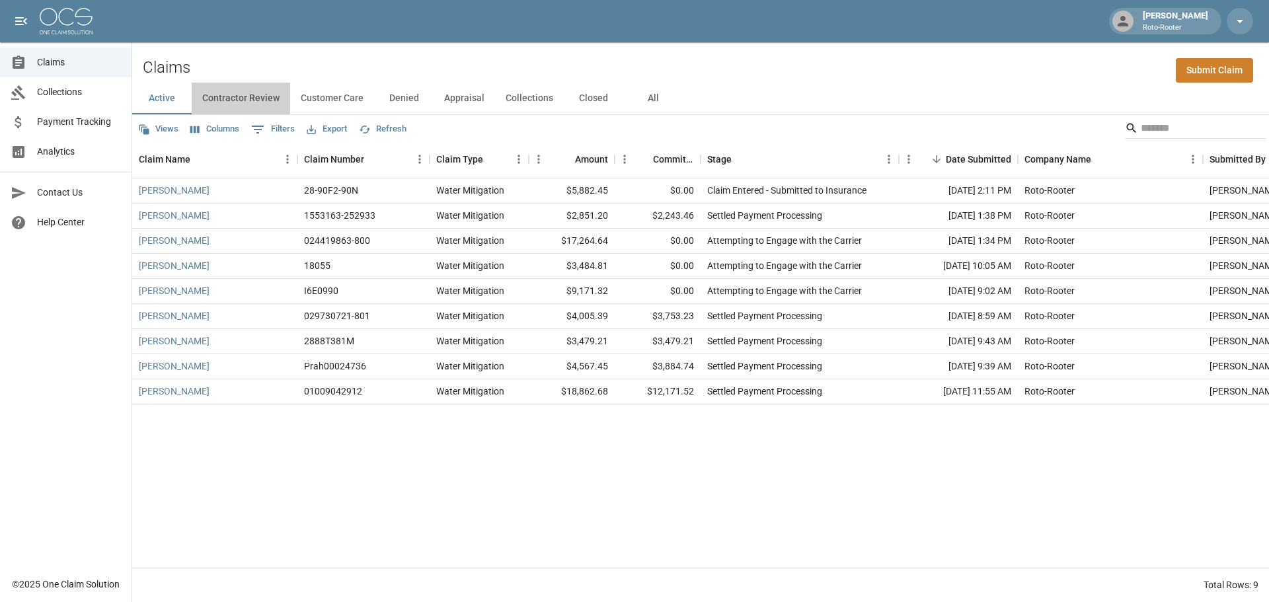
click at [255, 94] on button "Contractor Review" at bounding box center [241, 99] width 98 height 32
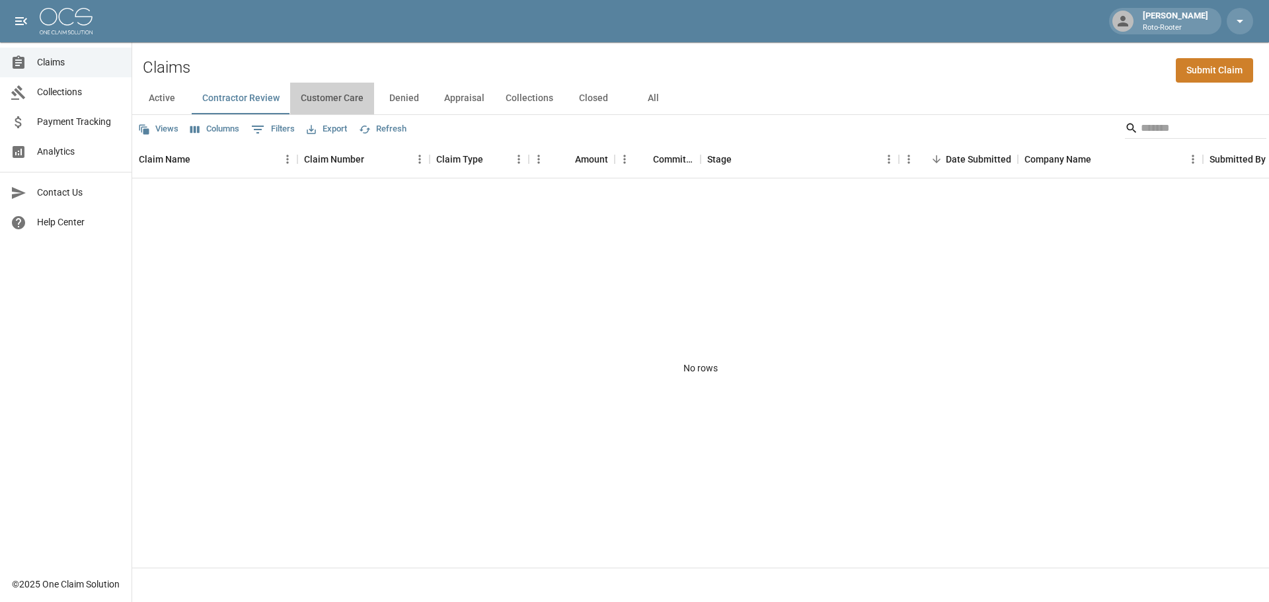
click at [332, 102] on button "Customer Care" at bounding box center [332, 99] width 84 height 32
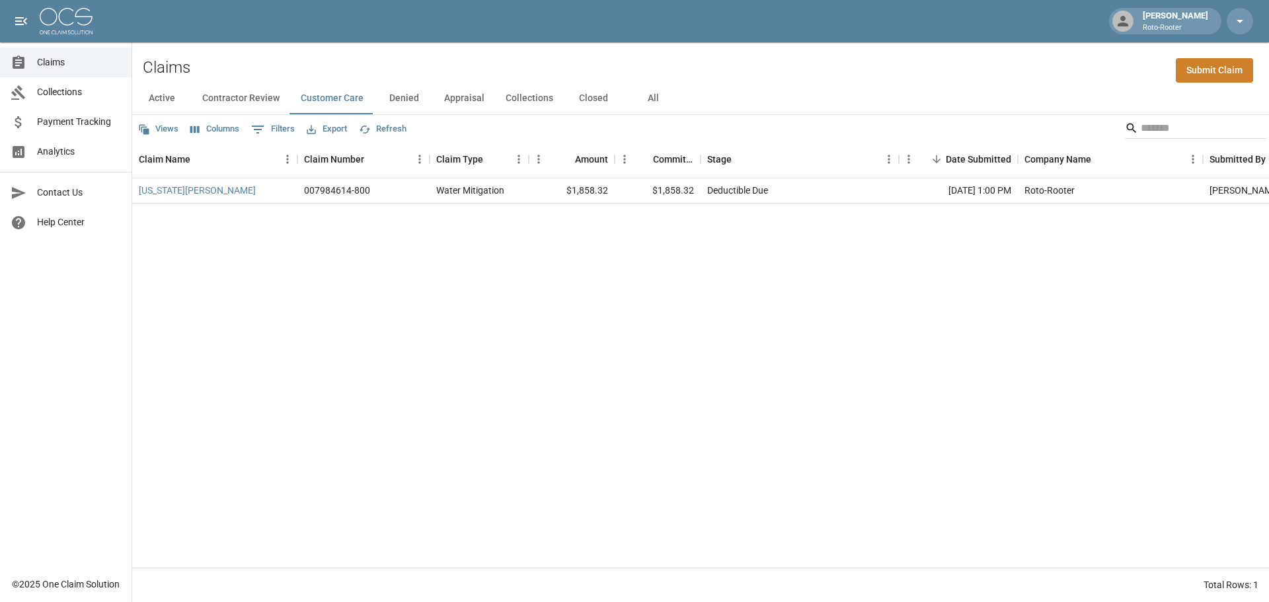
click at [411, 99] on button "Denied" at bounding box center [403, 99] width 59 height 32
drag, startPoint x: 833, startPoint y: 192, endPoint x: 695, endPoint y: 194, distance: 137.4
click at [695, 194] on div "Herbert Damaso 2888H682V Water Mitigation $8,895.87 $0.00 Claim Denied/Policy L…" at bounding box center [750, 190] width 1236 height 25
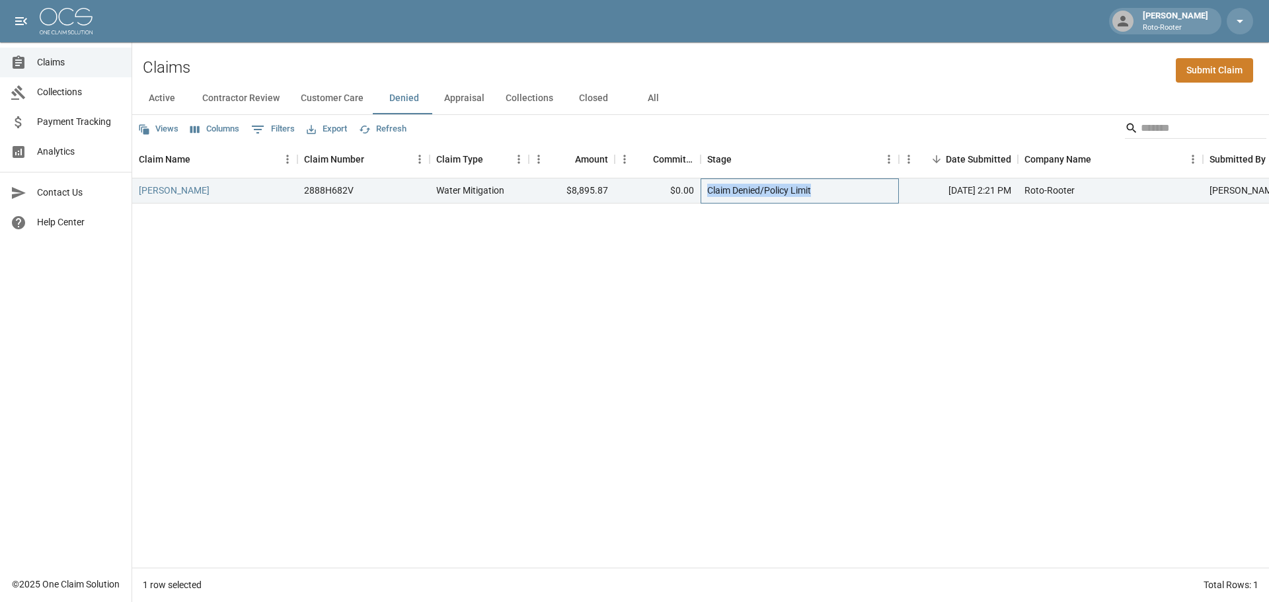
copy div "Claim Denied/Policy Limit"
click at [452, 92] on button "Appraisal" at bounding box center [463, 99] width 61 height 32
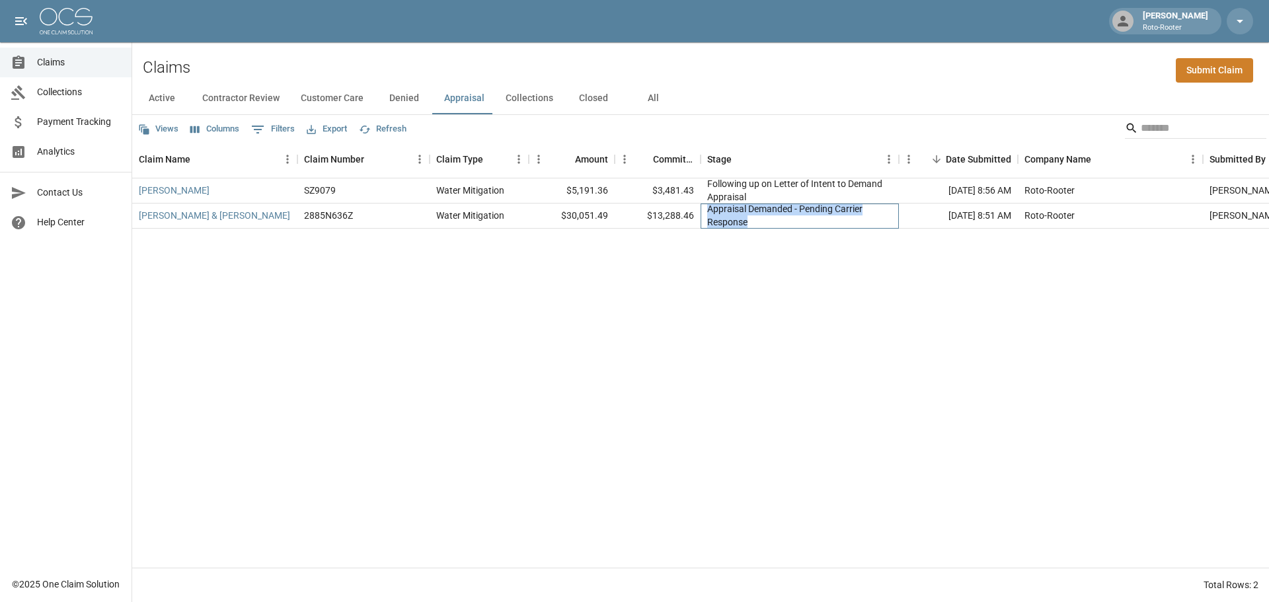
drag, startPoint x: 759, startPoint y: 221, endPoint x: 708, endPoint y: 213, distance: 51.5
click at [708, 213] on div "Appraisal Demanded - Pending Carrier Response" at bounding box center [799, 215] width 185 height 26
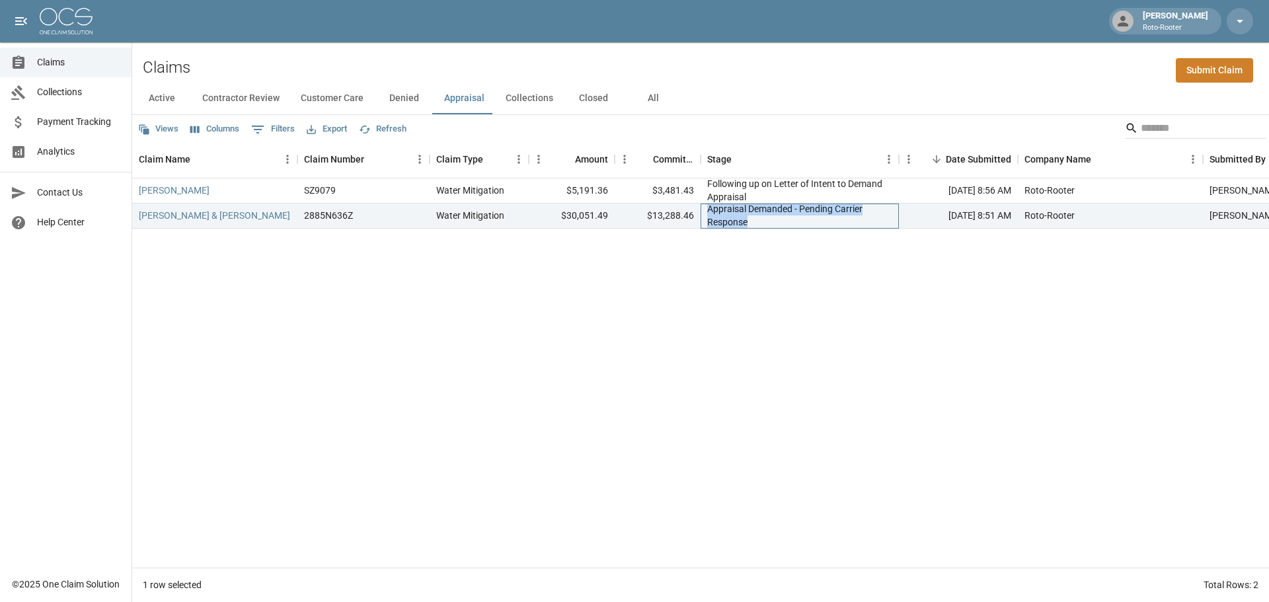
copy div "Appraisal Demanded - Pending Carrier Response"
click at [763, 193] on div "Following up on Letter of Intent to Demand Appraisal" at bounding box center [799, 190] width 185 height 26
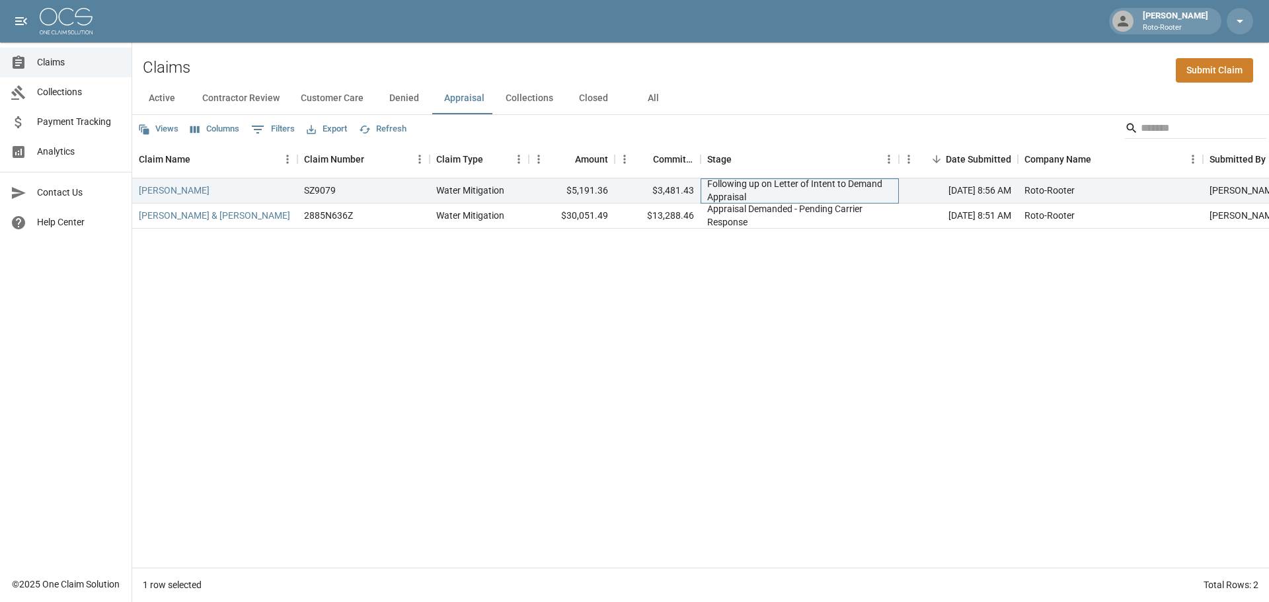
click at [745, 198] on div "Following up on Letter of Intent to Demand Appraisal" at bounding box center [799, 190] width 185 height 26
drag, startPoint x: 745, startPoint y: 198, endPoint x: 702, endPoint y: 183, distance: 44.9
click at [702, 183] on div "Following up on Letter of Intent to Demand Appraisal" at bounding box center [799, 190] width 198 height 25
copy div "Following up on Letter of Intent to Demand Appraisal"
click at [529, 98] on button "Collections" at bounding box center [529, 99] width 69 height 32
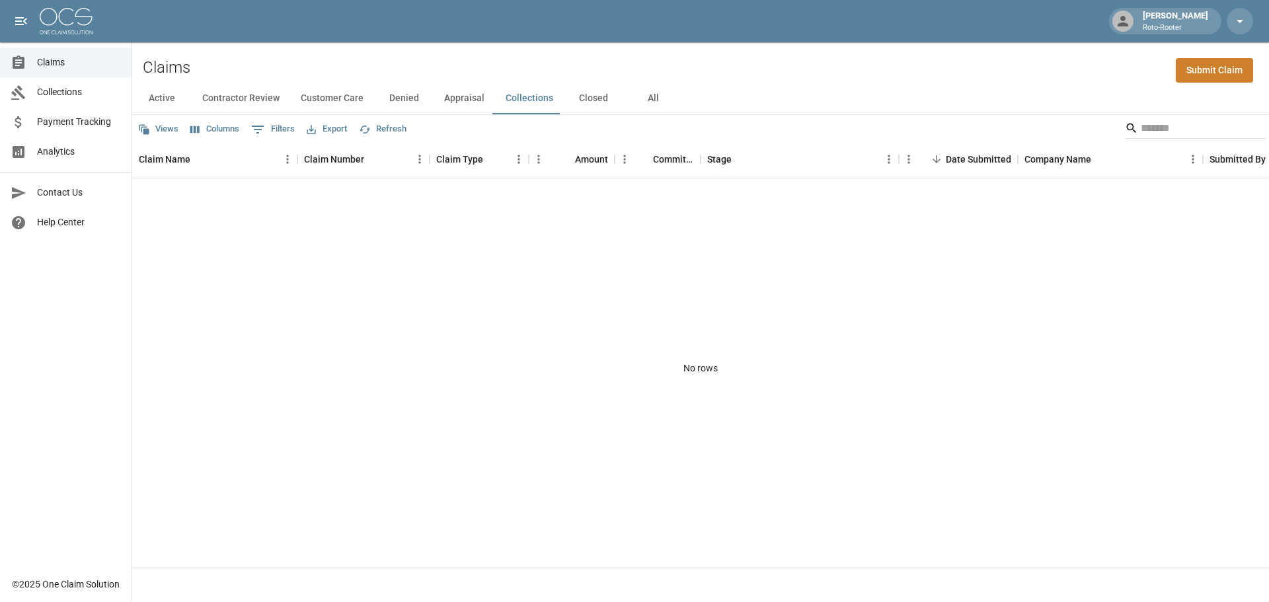
click at [588, 101] on button "Closed" at bounding box center [593, 99] width 59 height 32
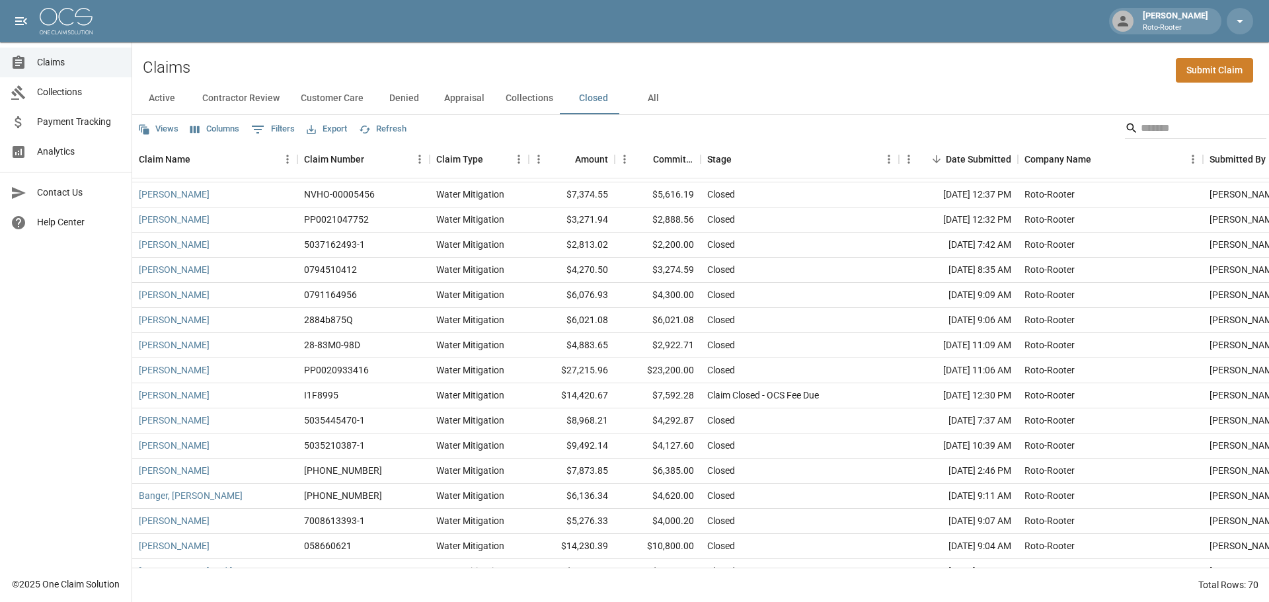
scroll to position [132, 0]
